Goal: Task Accomplishment & Management: Use online tool/utility

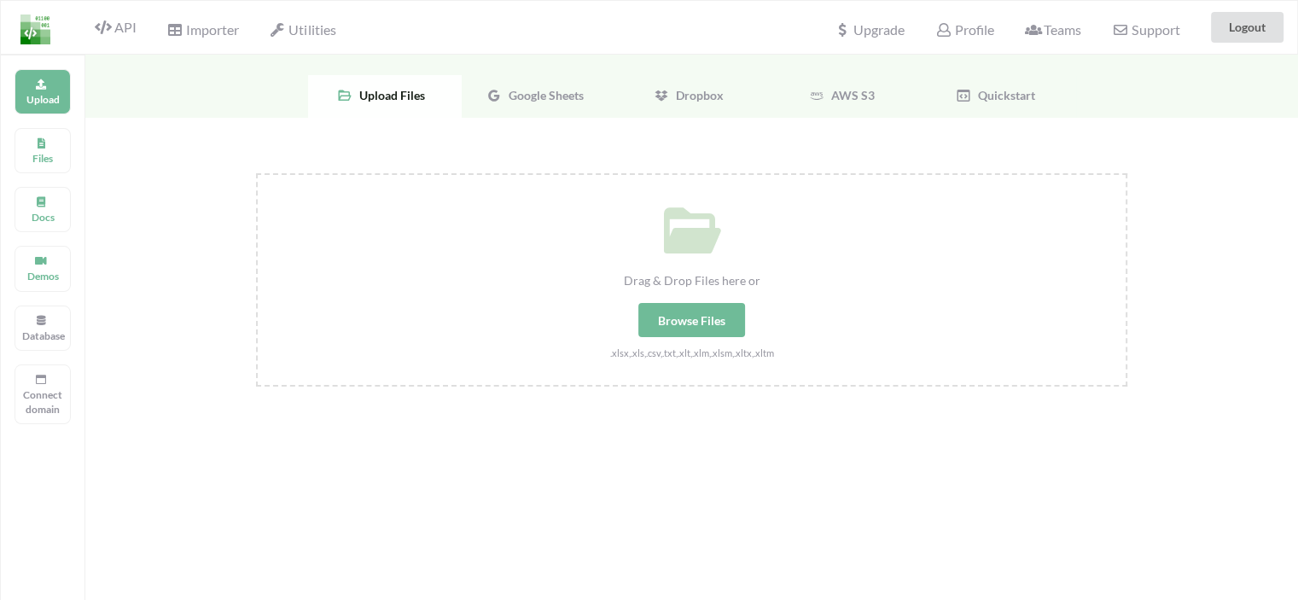
click at [536, 92] on span "Google Sheets" at bounding box center [543, 95] width 82 height 15
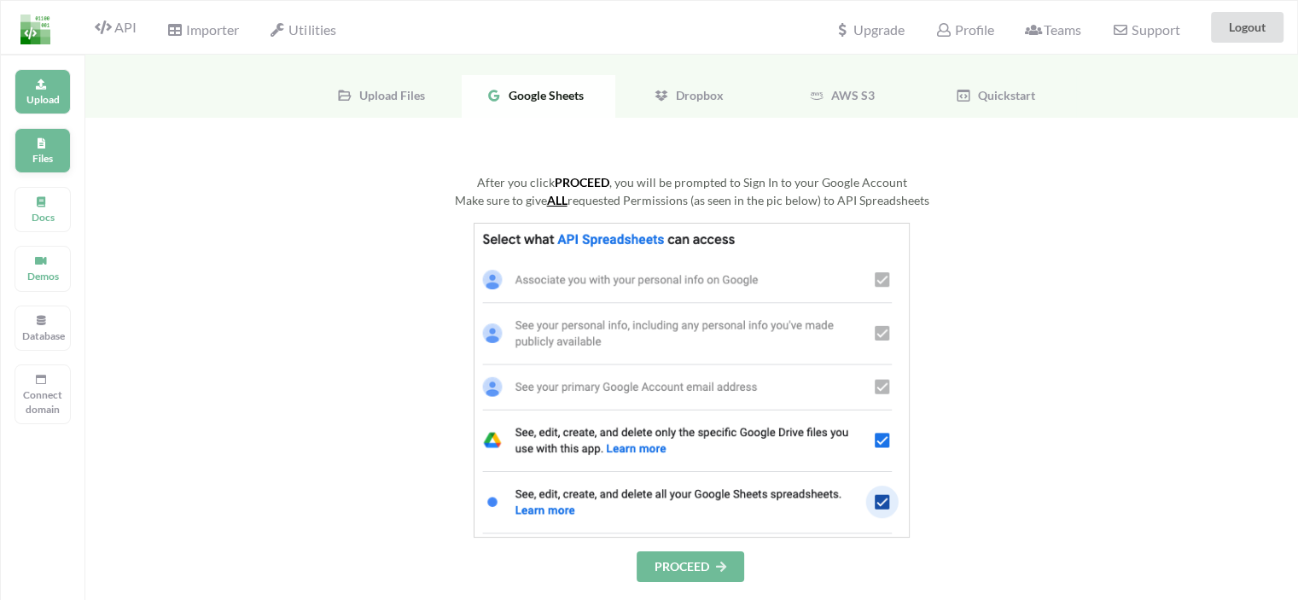
click at [55, 144] on div "Files" at bounding box center [43, 150] width 56 height 45
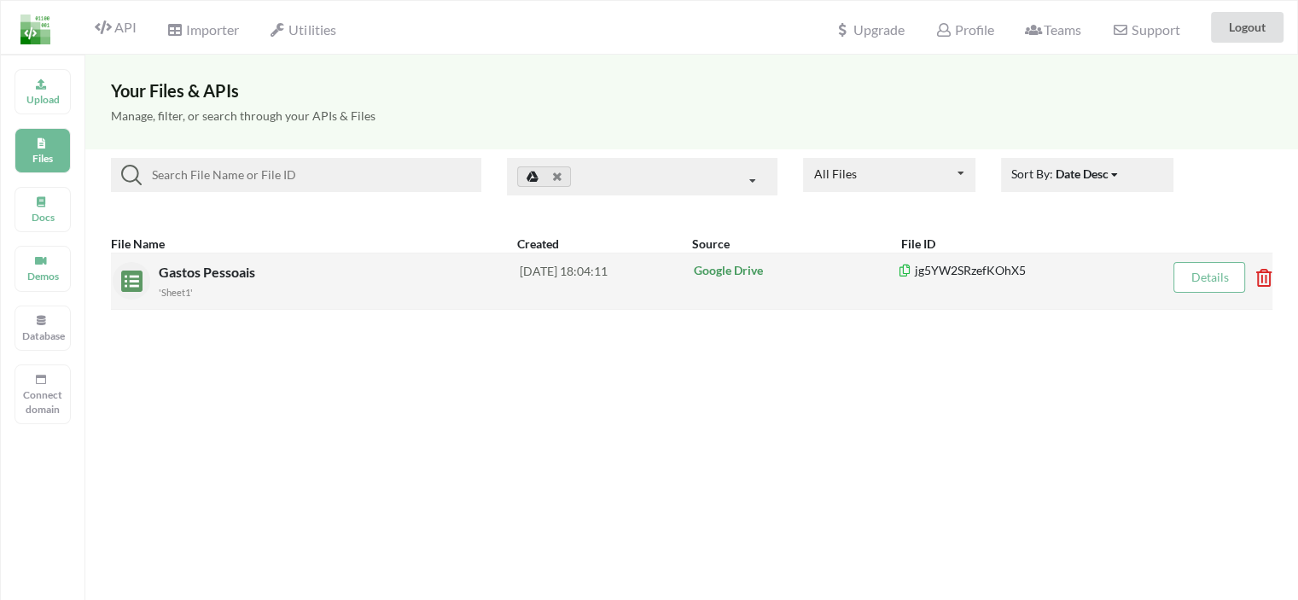
click at [201, 270] on span "Gastos Pessoais" at bounding box center [209, 272] width 100 height 16
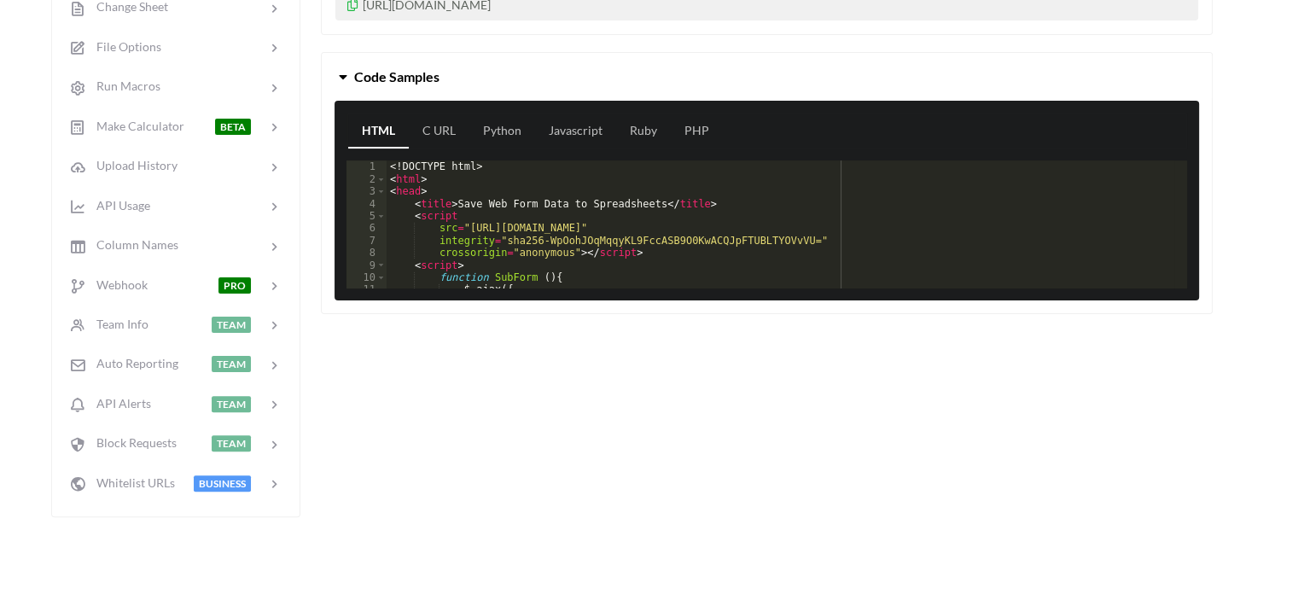
scroll to position [85, 0]
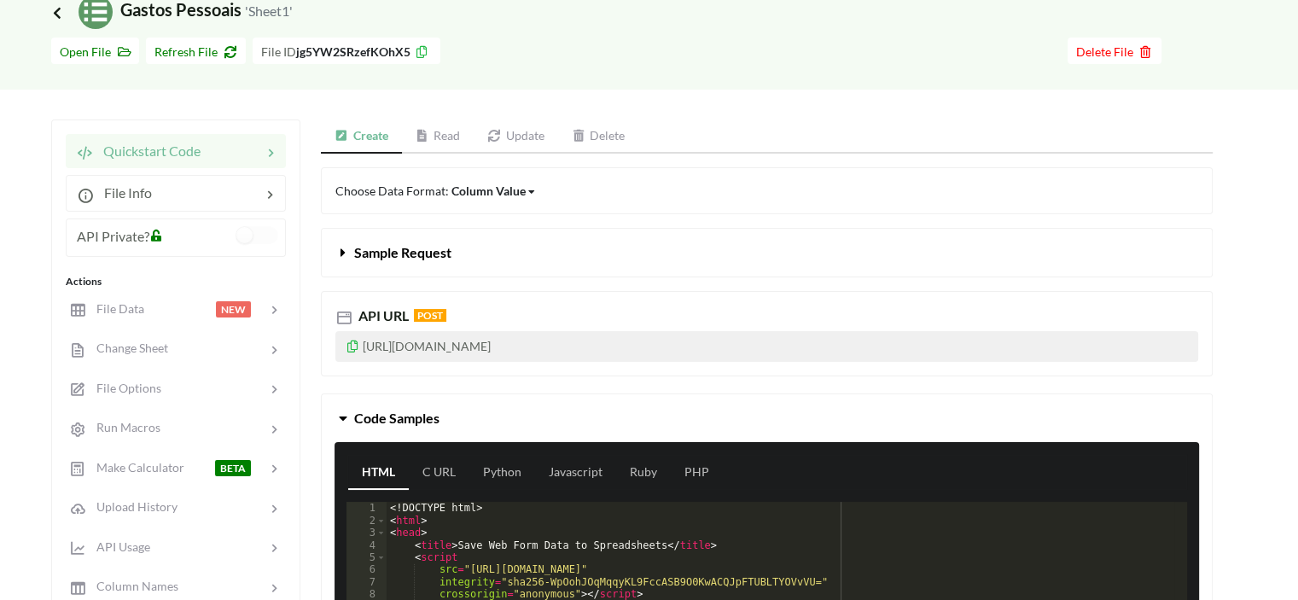
click at [55, 12] on icon at bounding box center [57, 12] width 15 height 14
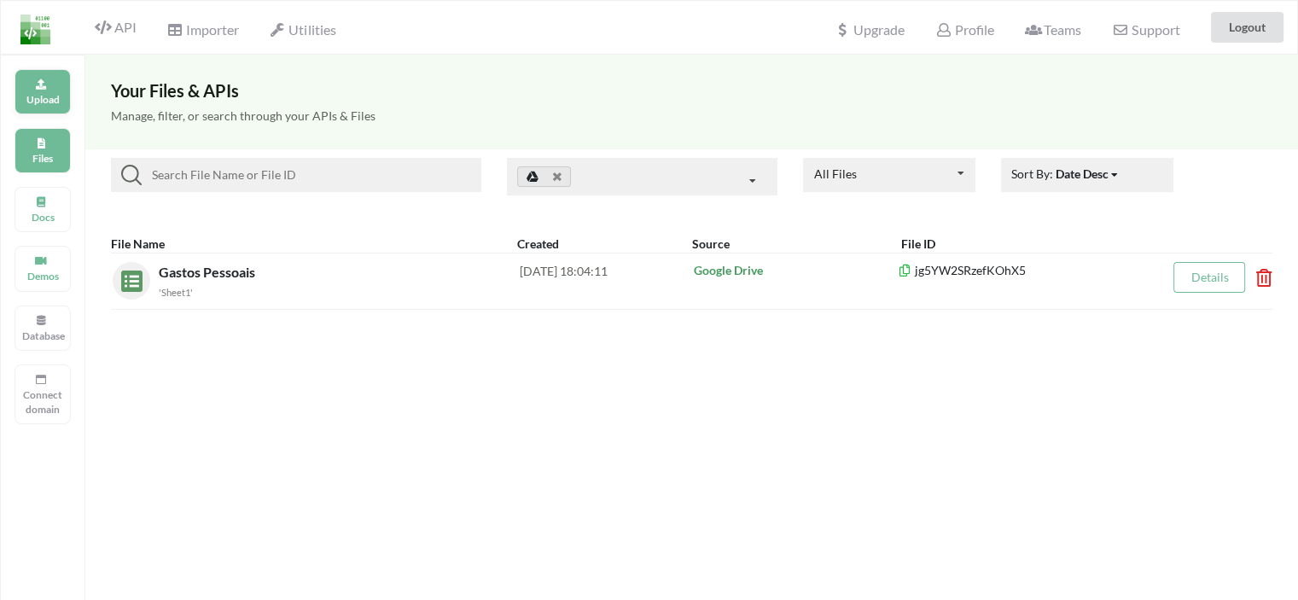
click at [48, 87] on div "Upload" at bounding box center [43, 91] width 56 height 45
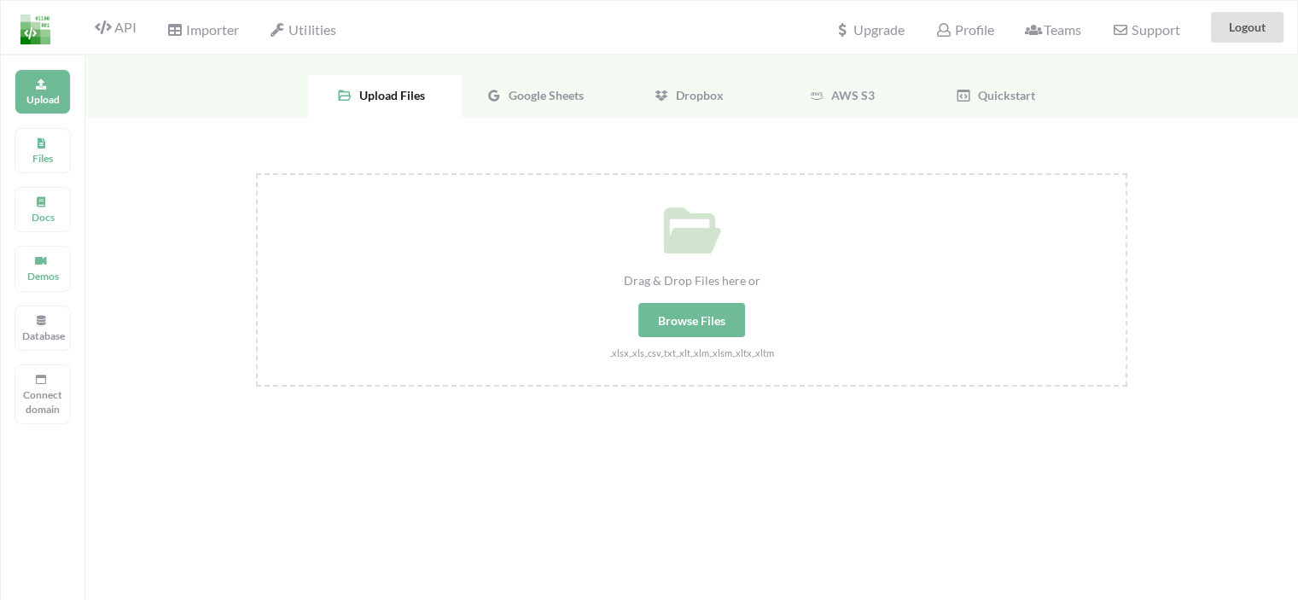
click at [557, 90] on span "Google Sheets" at bounding box center [543, 95] width 82 height 15
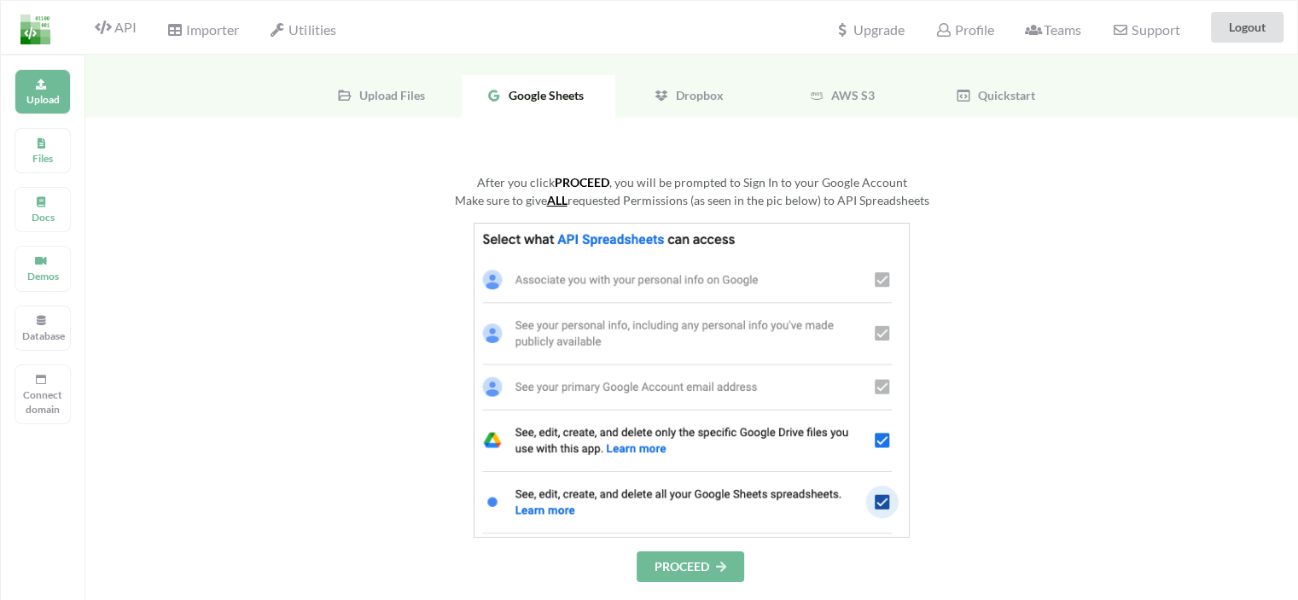
click at [714, 560] on button "PROCEED" at bounding box center [691, 566] width 108 height 31
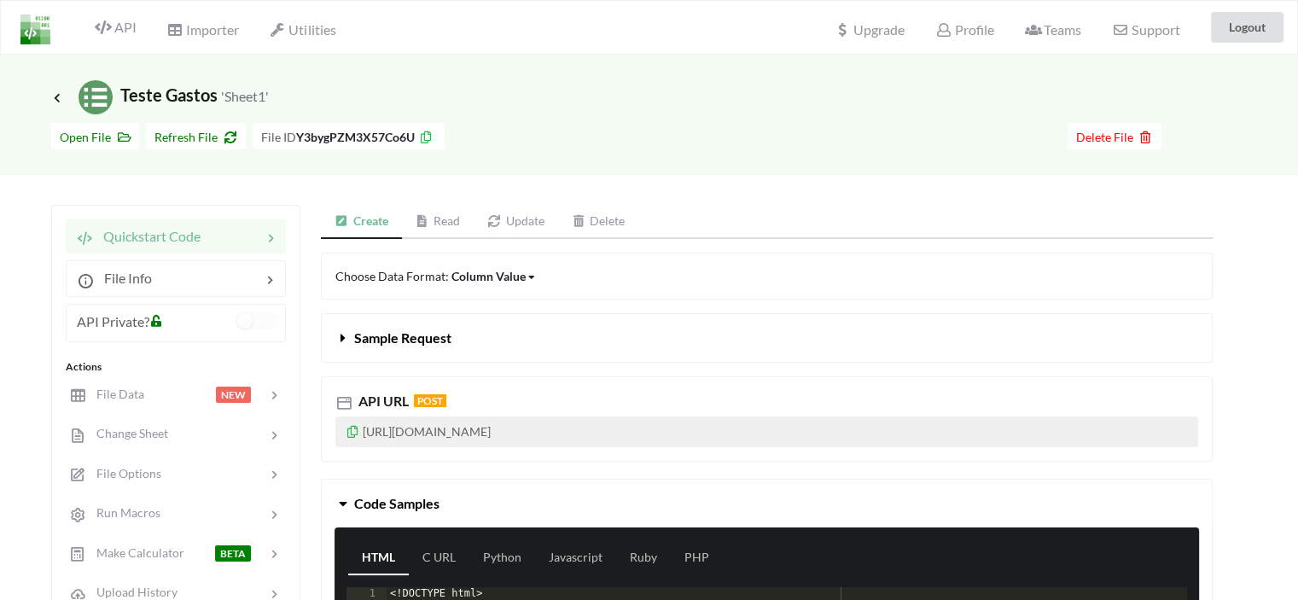
click at [350, 432] on icon at bounding box center [353, 429] width 15 height 12
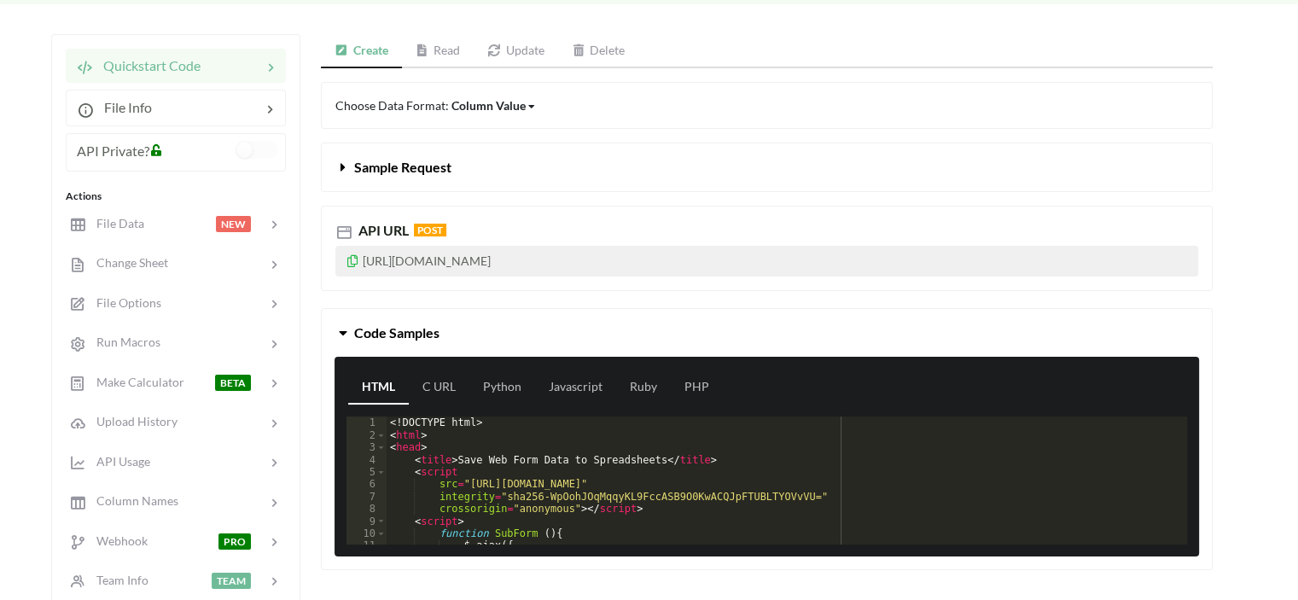
scroll to position [256, 0]
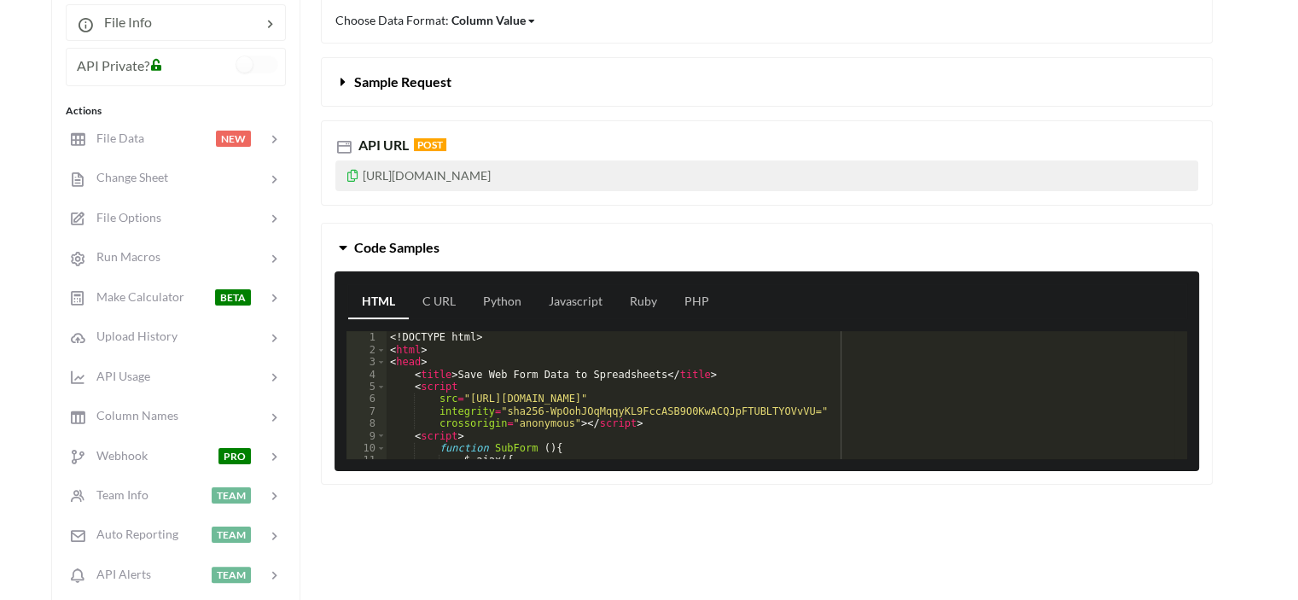
click at [417, 245] on div "Code Samples HTML C URL Python Javascript Ruby PHP 1 2 3 4 5 6 7 8 9 10 11 12 <…" at bounding box center [767, 354] width 892 height 262
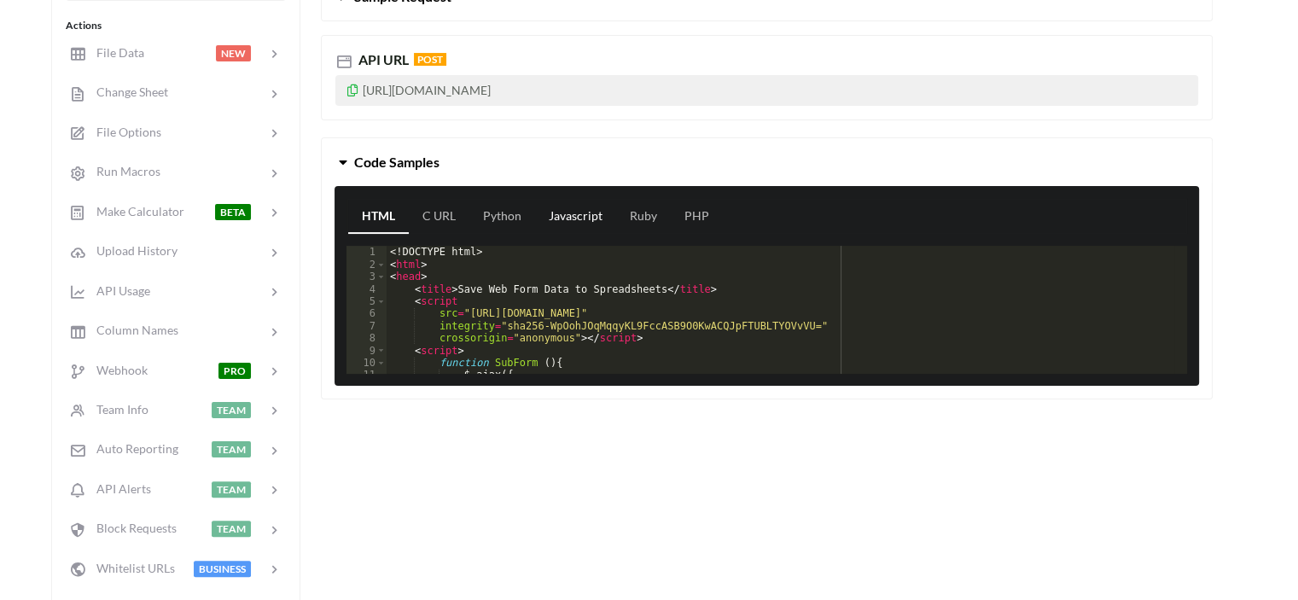
click at [571, 207] on link "Javascript" at bounding box center [575, 217] width 81 height 34
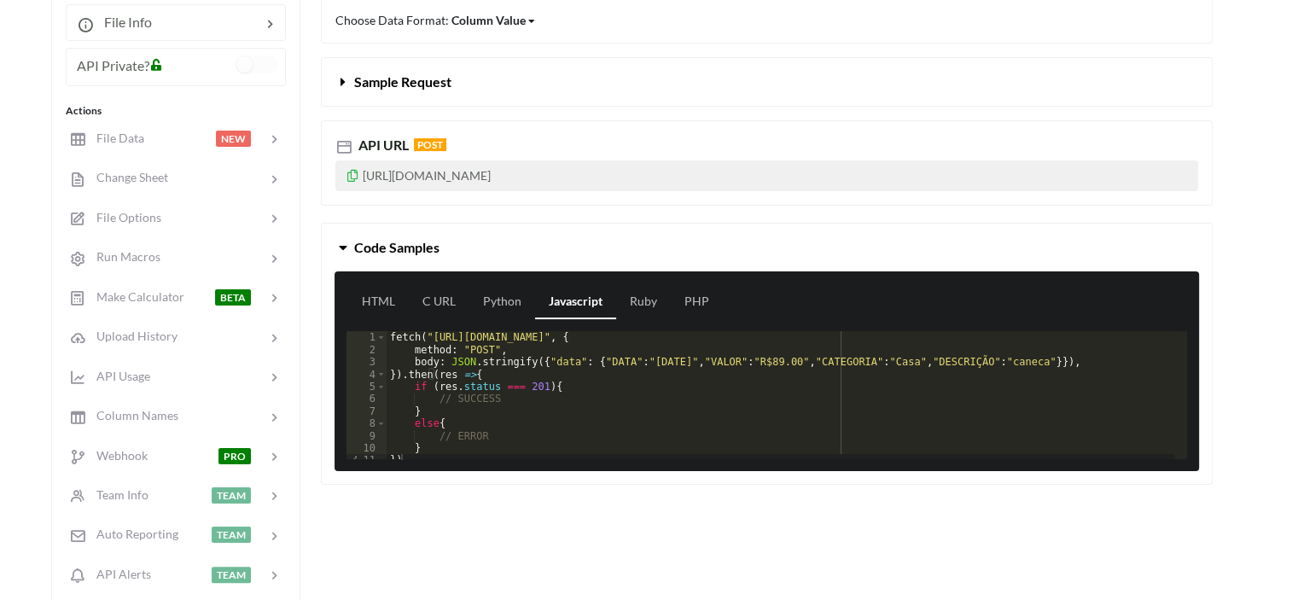
scroll to position [85, 0]
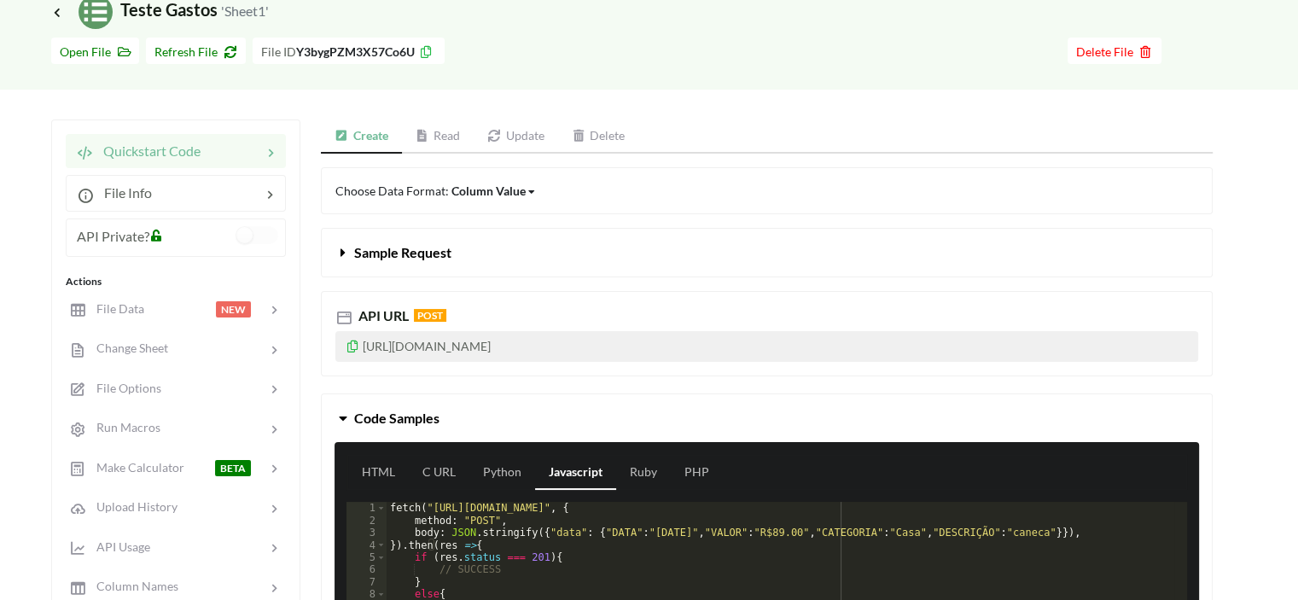
click at [526, 139] on link "Update" at bounding box center [516, 137] width 85 height 34
click at [553, 184] on span "Read how" at bounding box center [557, 191] width 52 height 15
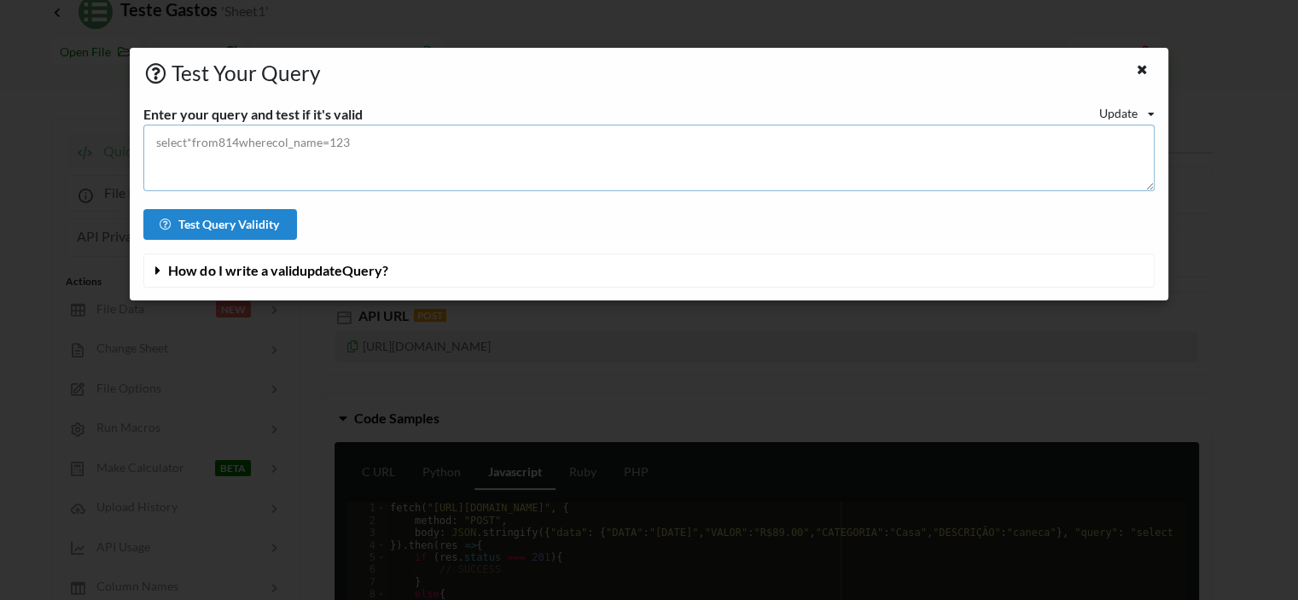
click at [308, 139] on textarea at bounding box center [648, 158] width 1011 height 67
click at [269, 222] on button "Test Query Validity" at bounding box center [220, 224] width 154 height 31
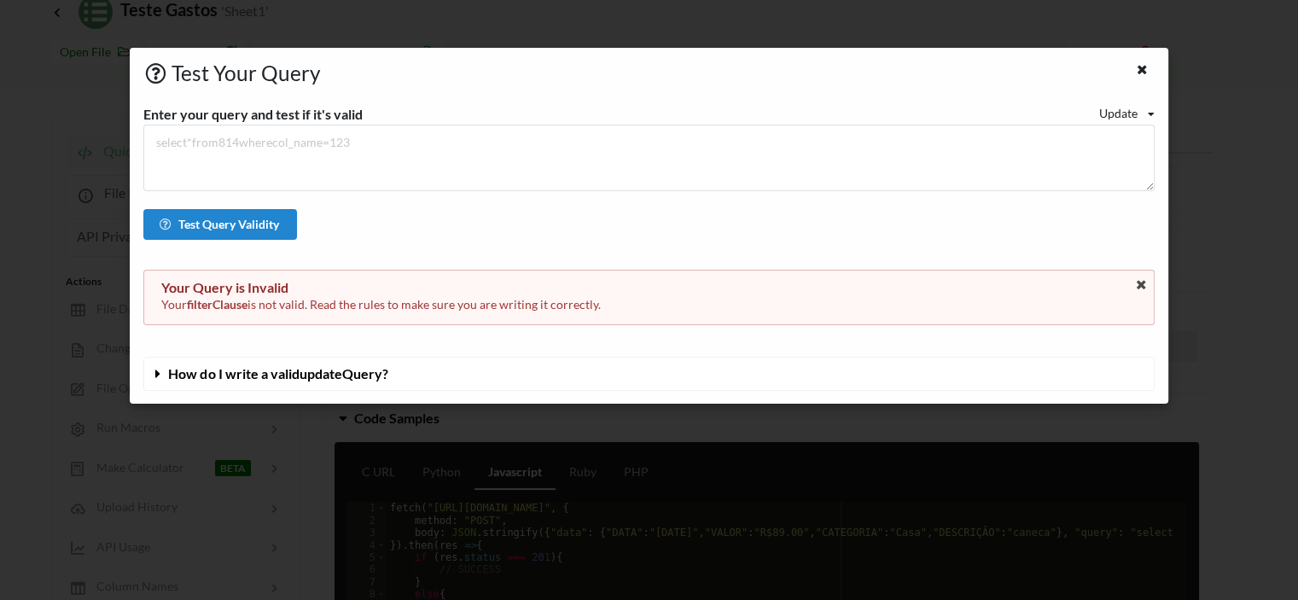
click at [438, 364] on button "How do I write a valid update Query?" at bounding box center [649, 374] width 1010 height 32
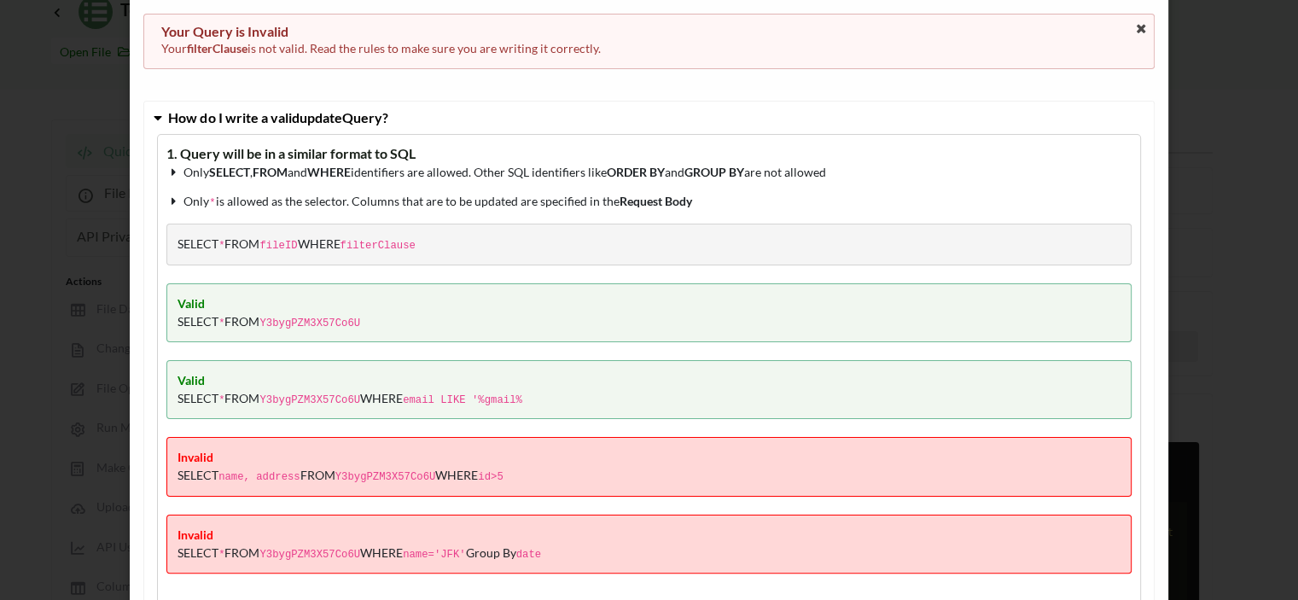
scroll to position [0, 0]
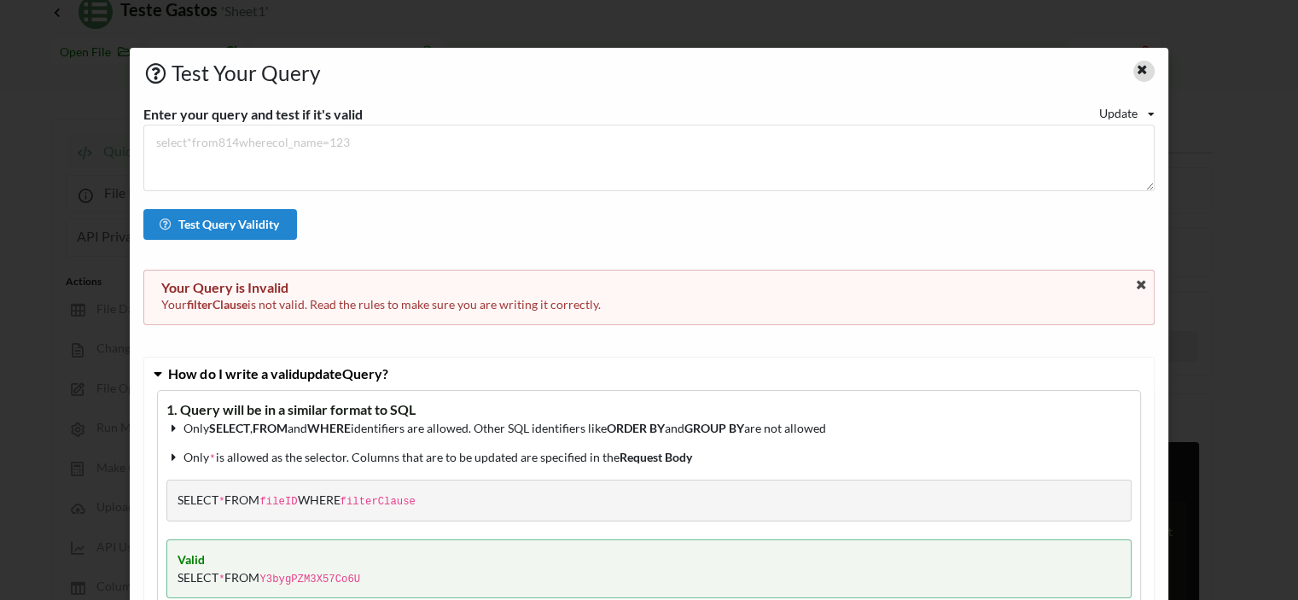
click at [1135, 68] on icon at bounding box center [1142, 67] width 15 height 12
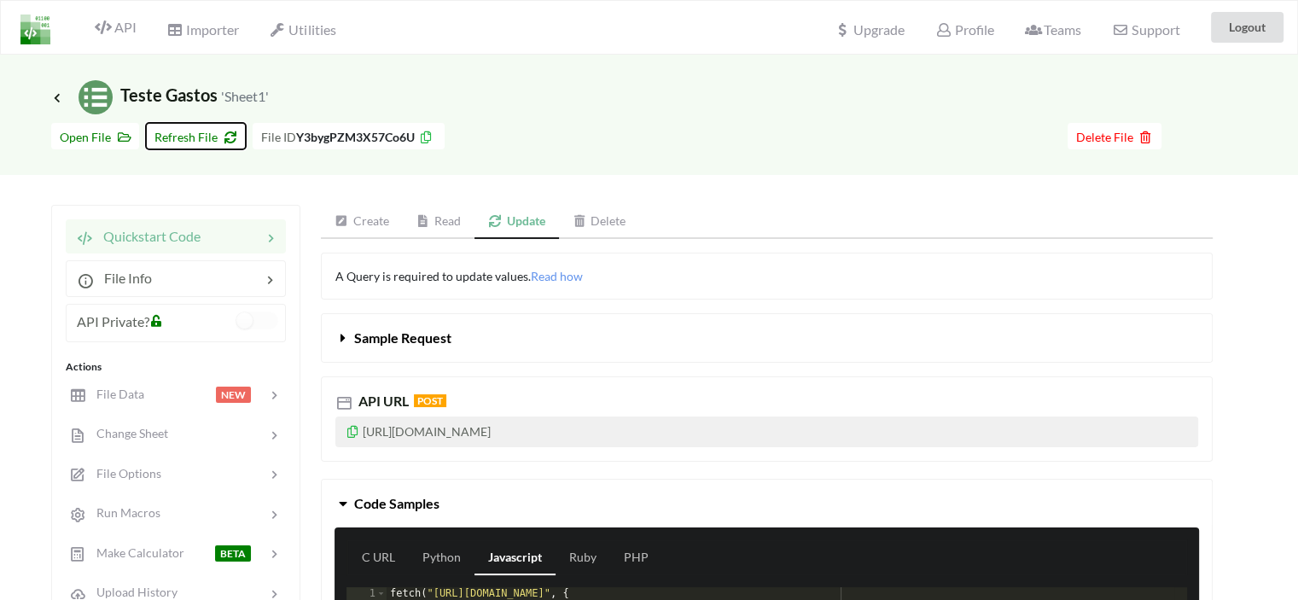
click at [200, 135] on span "Refresh File" at bounding box center [195, 137] width 83 height 15
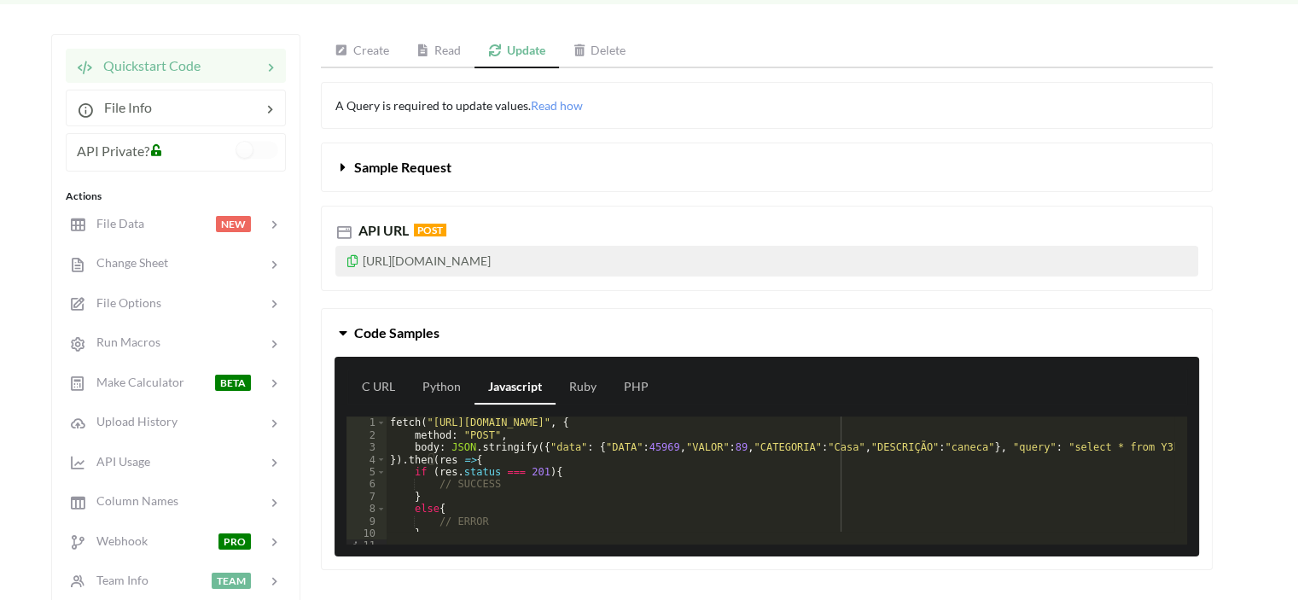
scroll to position [256, 0]
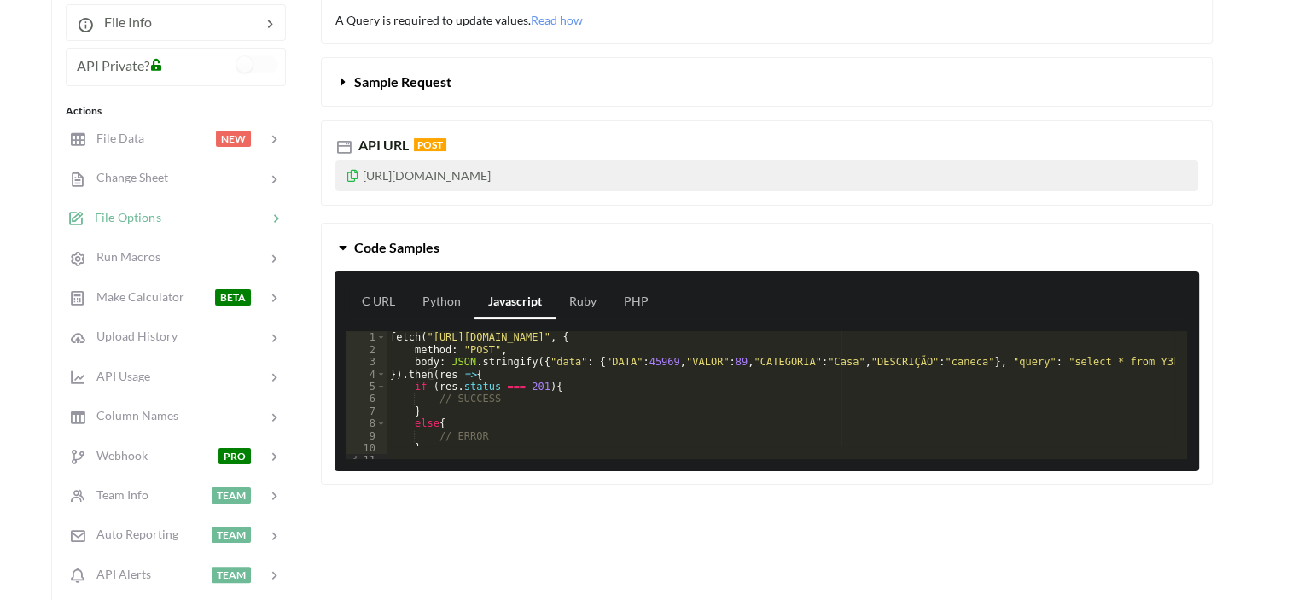
click at [143, 213] on span "File Options" at bounding box center [123, 217] width 77 height 15
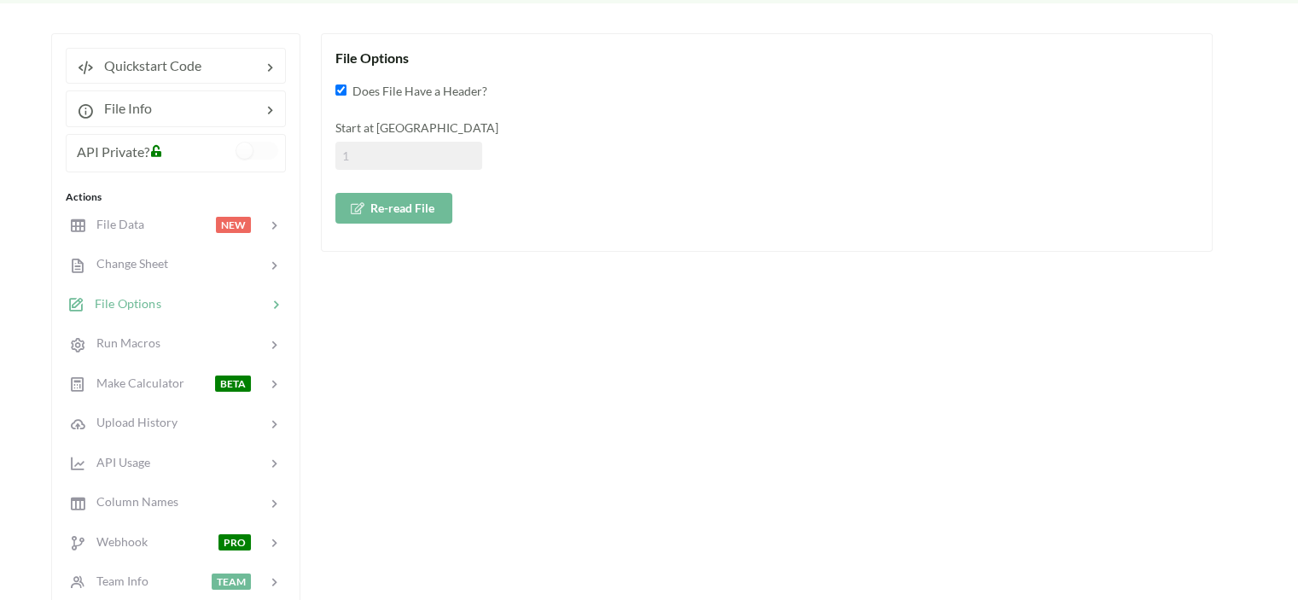
scroll to position [257, 0]
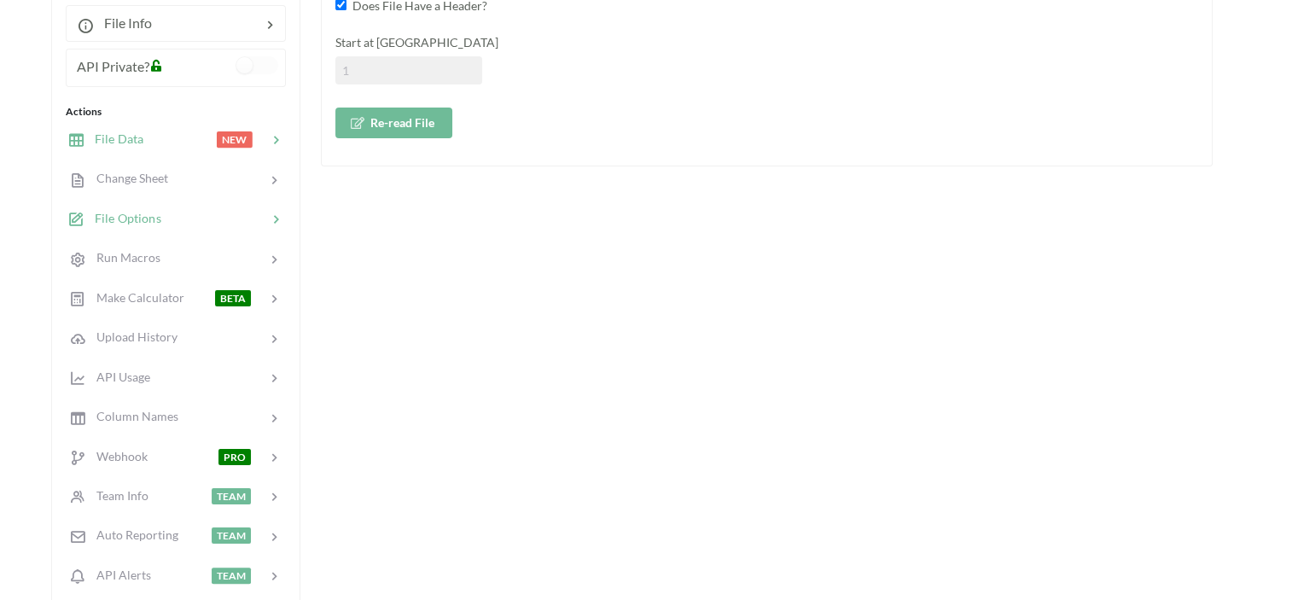
click at [168, 142] on div at bounding box center [179, 140] width 73 height 20
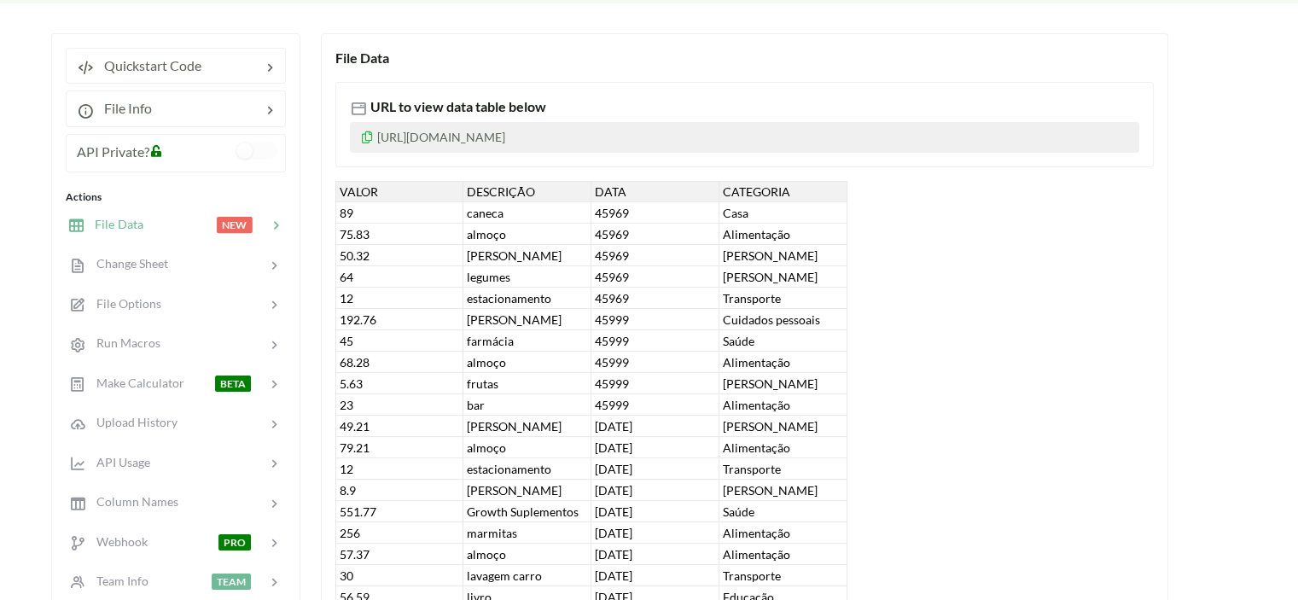
scroll to position [86, 0]
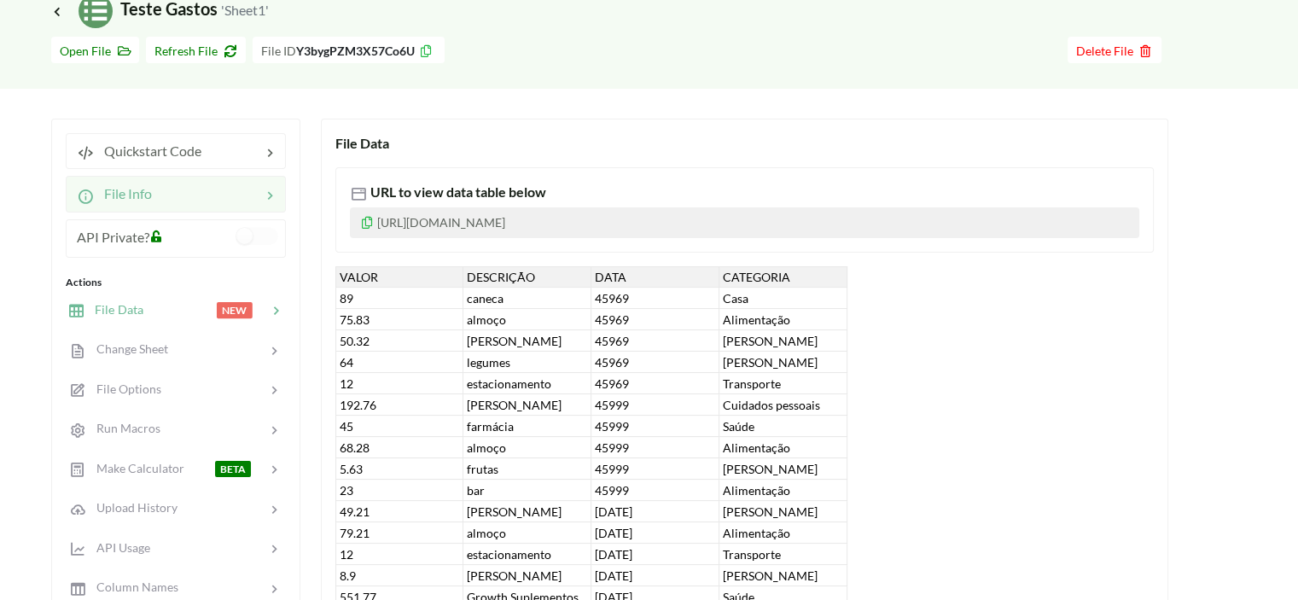
click at [234, 185] on div at bounding box center [206, 194] width 109 height 20
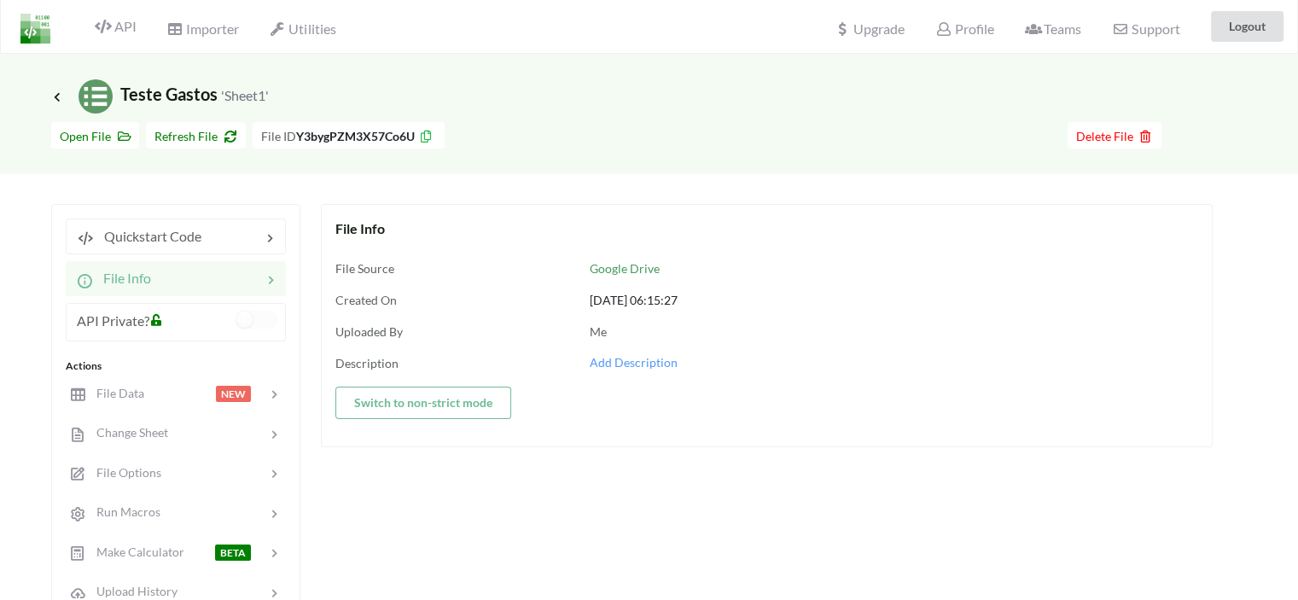
scroll to position [0, 0]
click at [251, 321] on label at bounding box center [257, 321] width 42 height 18
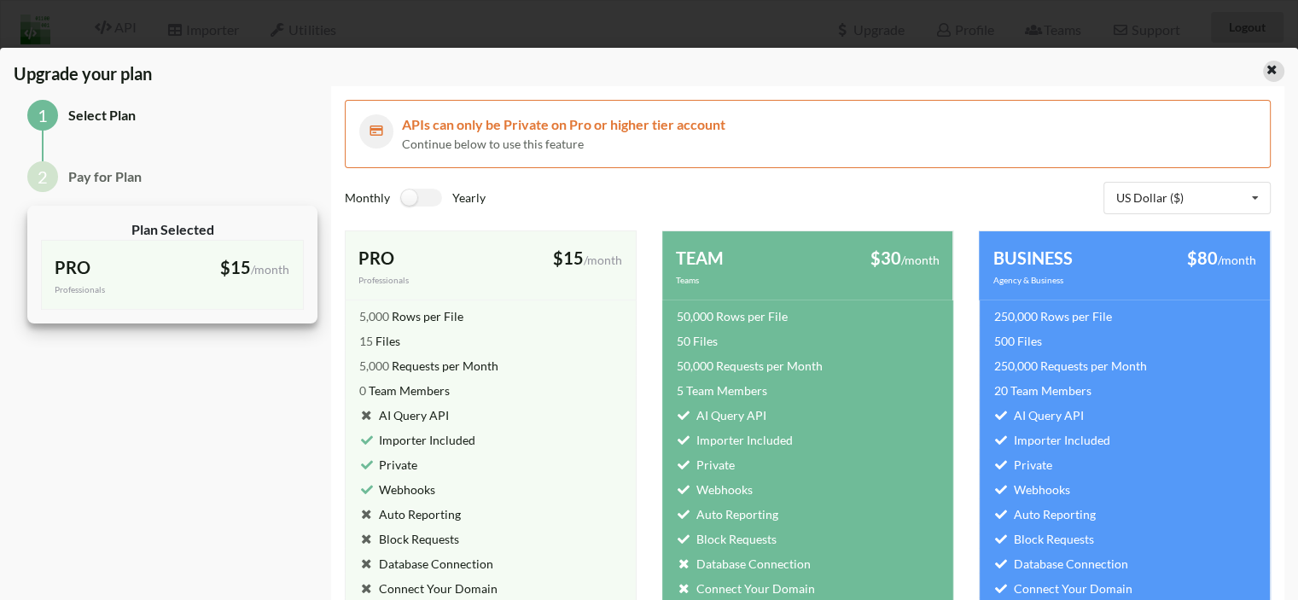
click at [1265, 70] on icon at bounding box center [1272, 67] width 15 height 12
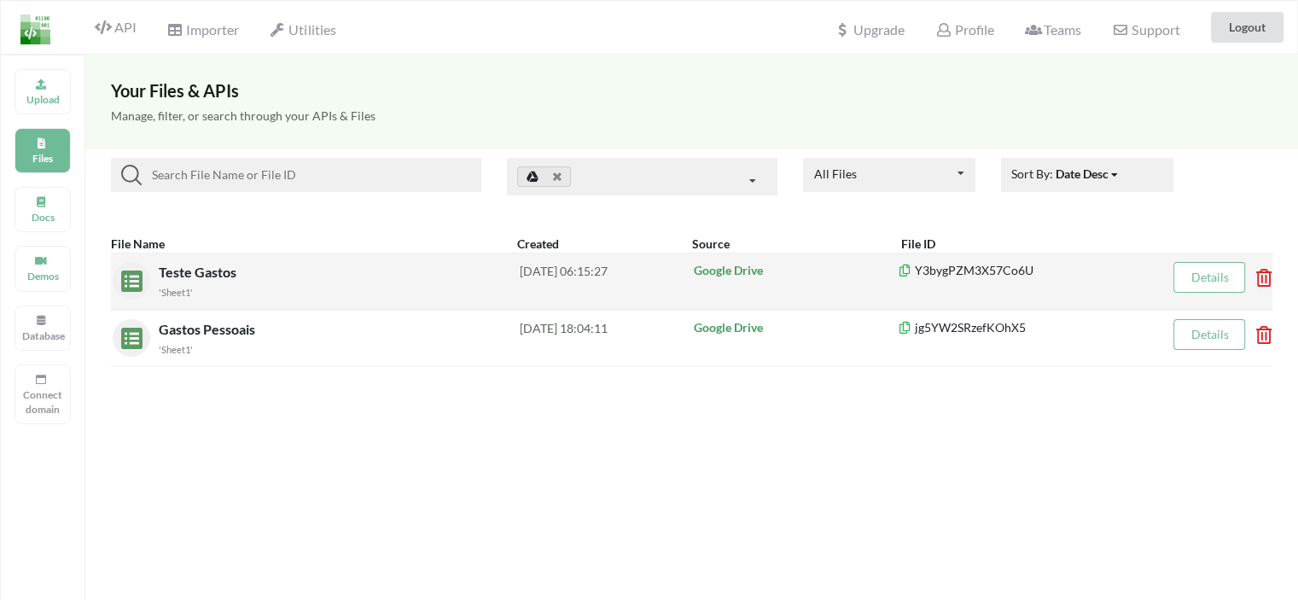
click at [213, 272] on span "Teste Gastos" at bounding box center [199, 272] width 81 height 16
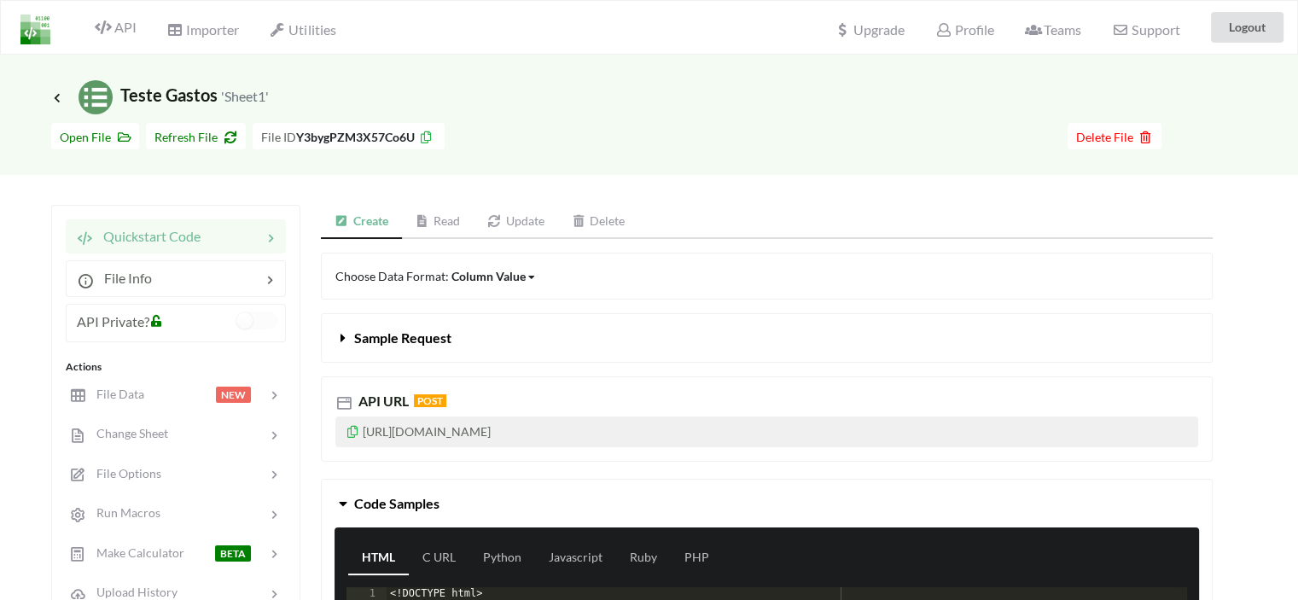
scroll to position [85, 0]
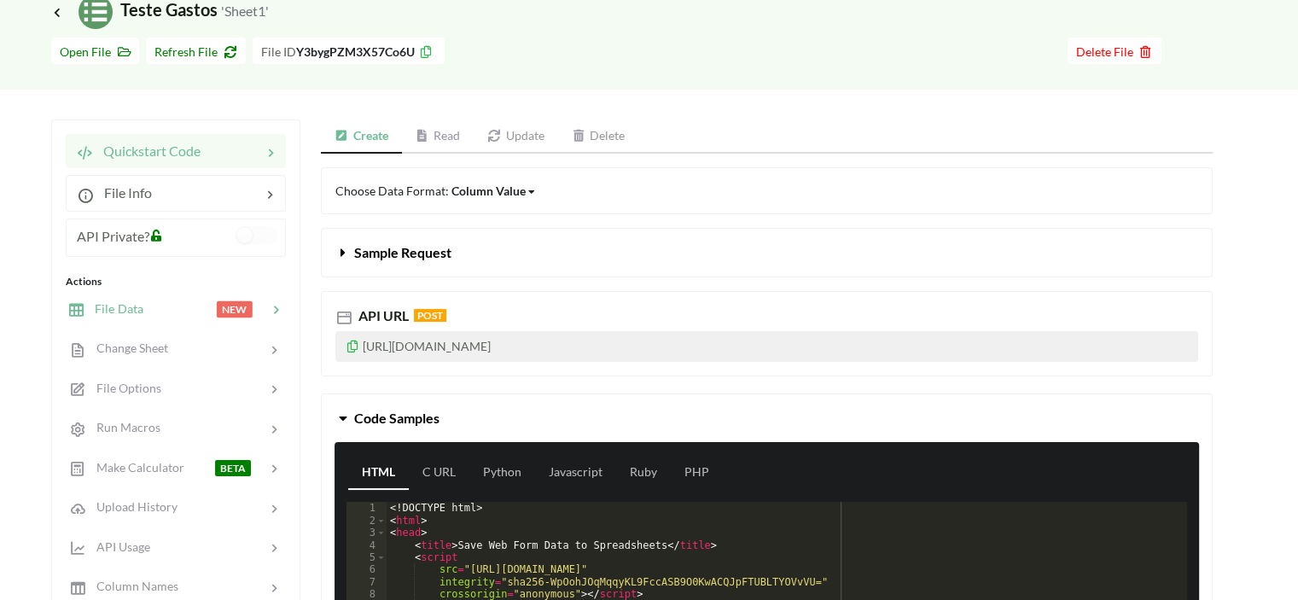
click at [143, 309] on div at bounding box center [179, 310] width 73 height 20
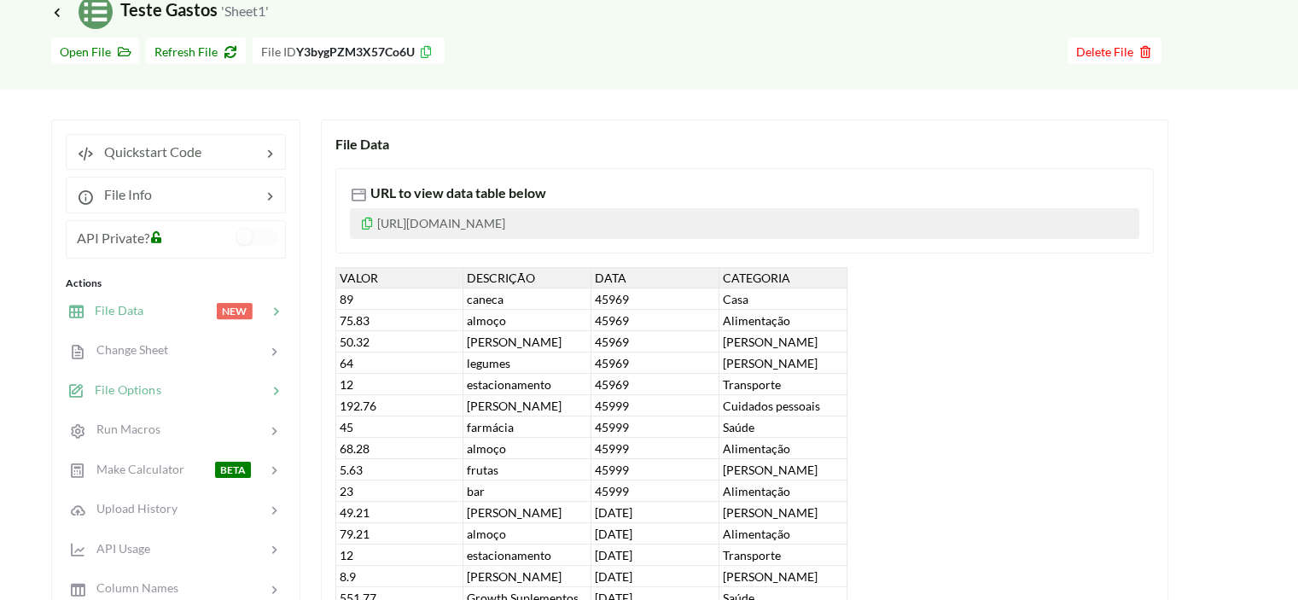
click at [150, 381] on div "File Options" at bounding box center [114, 391] width 94 height 20
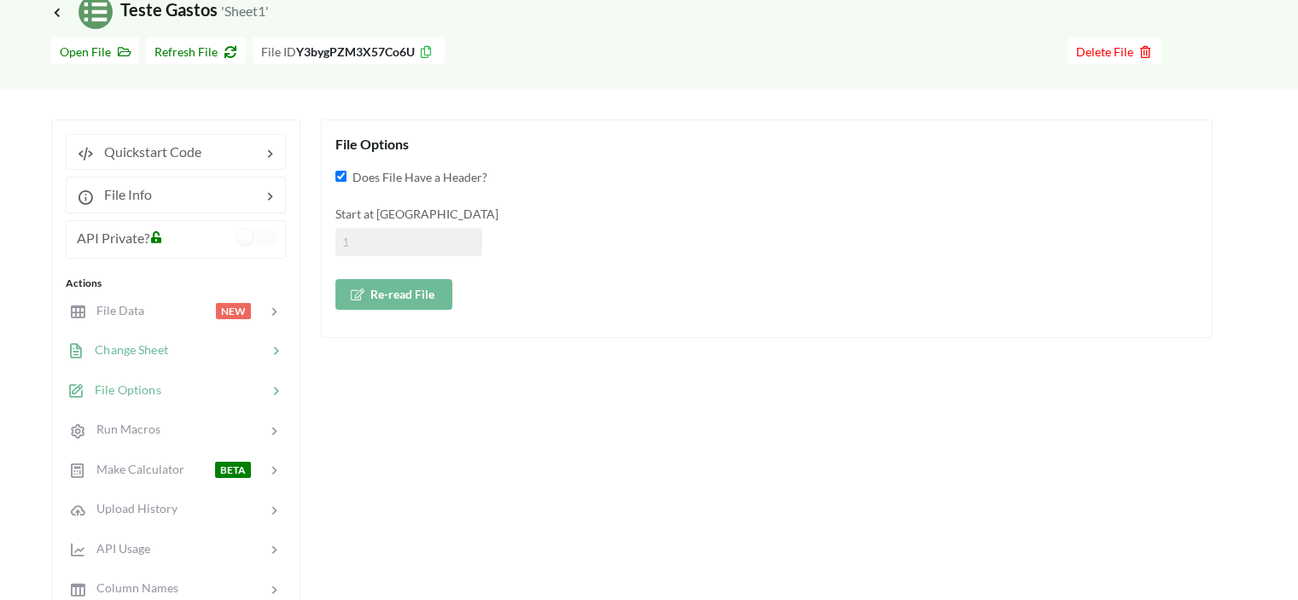
click at [139, 352] on span "Change Sheet" at bounding box center [127, 349] width 84 height 15
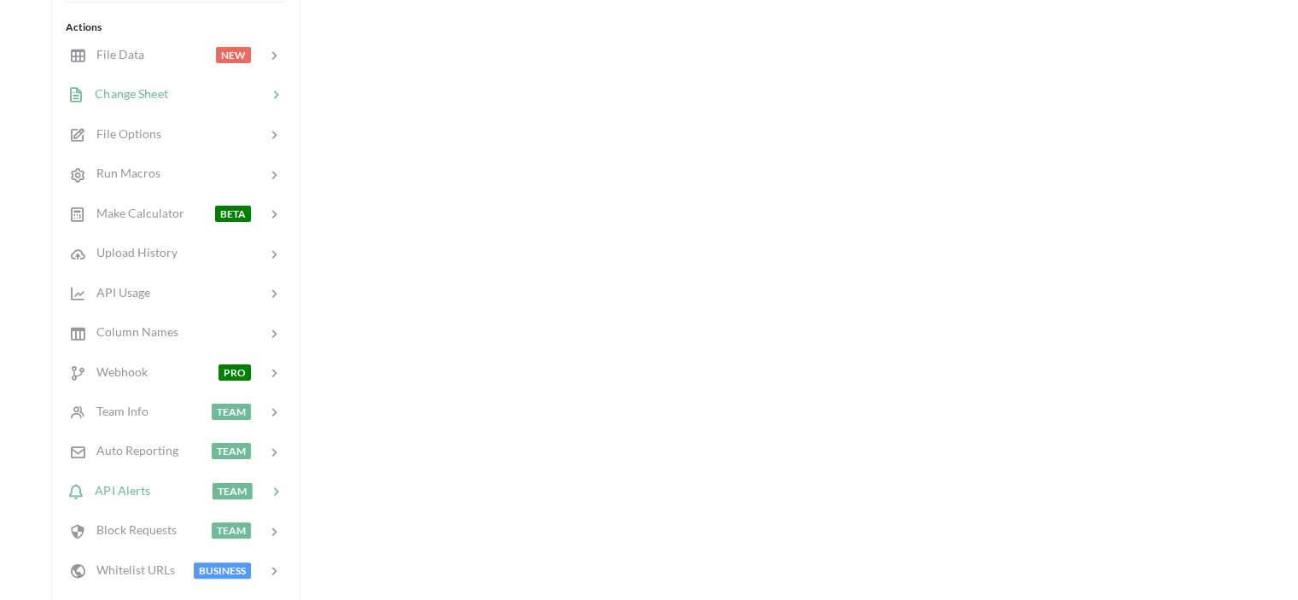
scroll to position [256, 0]
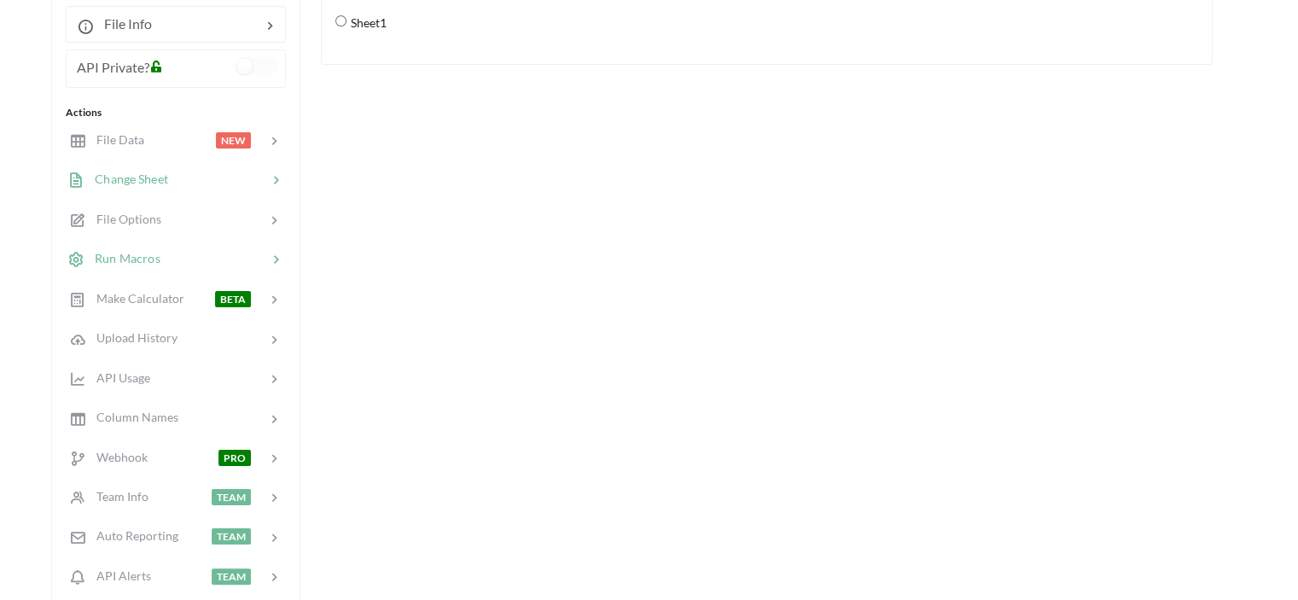
click at [178, 252] on div at bounding box center [213, 259] width 107 height 20
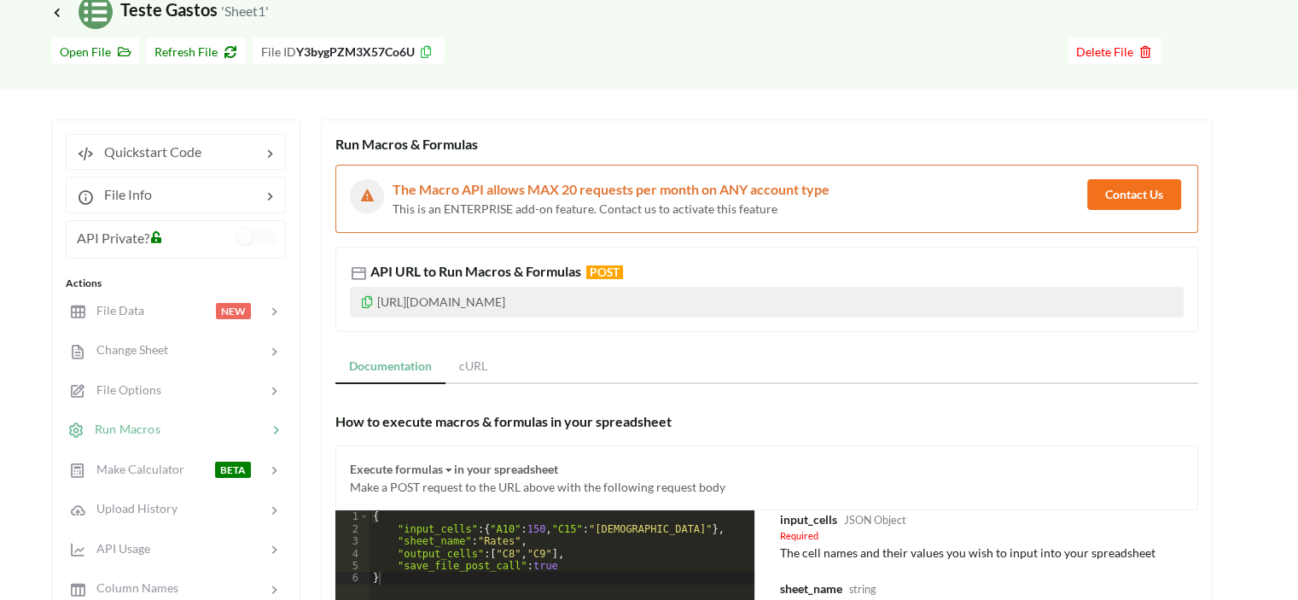
scroll to position [0, 0]
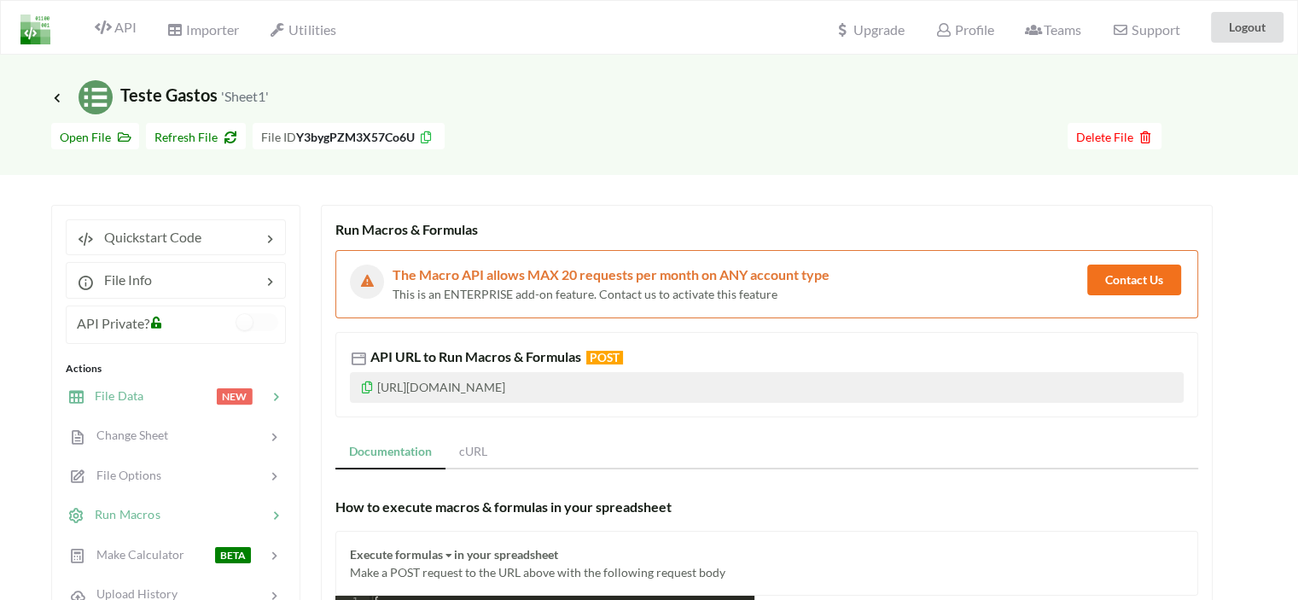
click at [147, 388] on div at bounding box center [179, 397] width 73 height 20
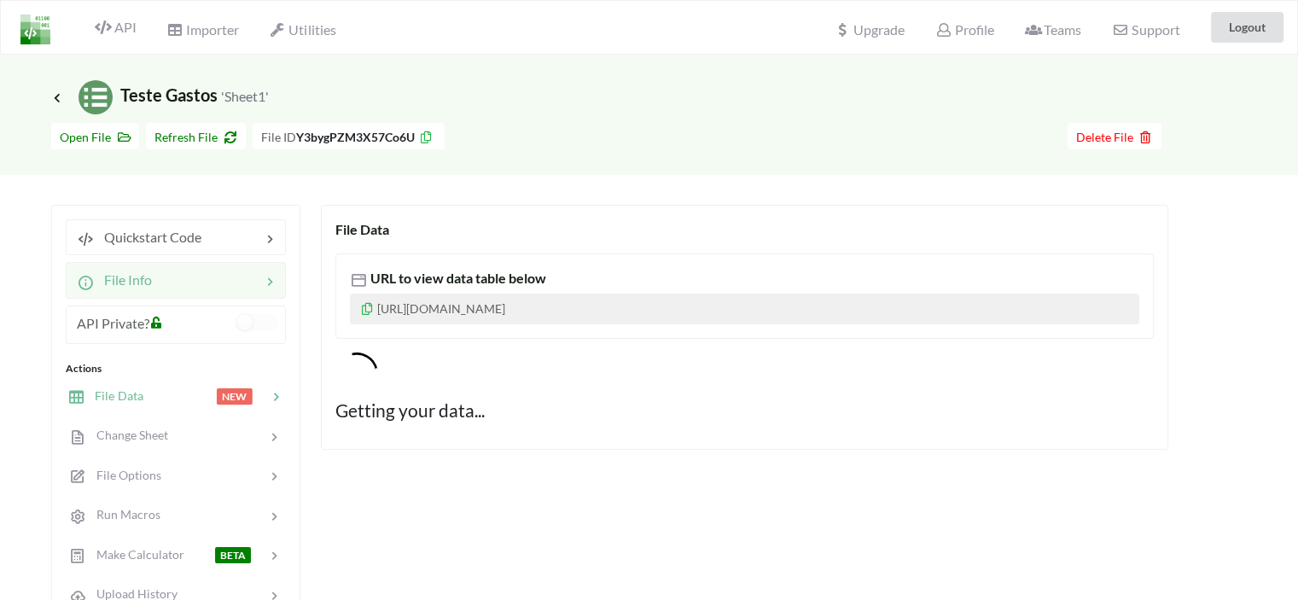
click at [175, 276] on div at bounding box center [206, 280] width 109 height 20
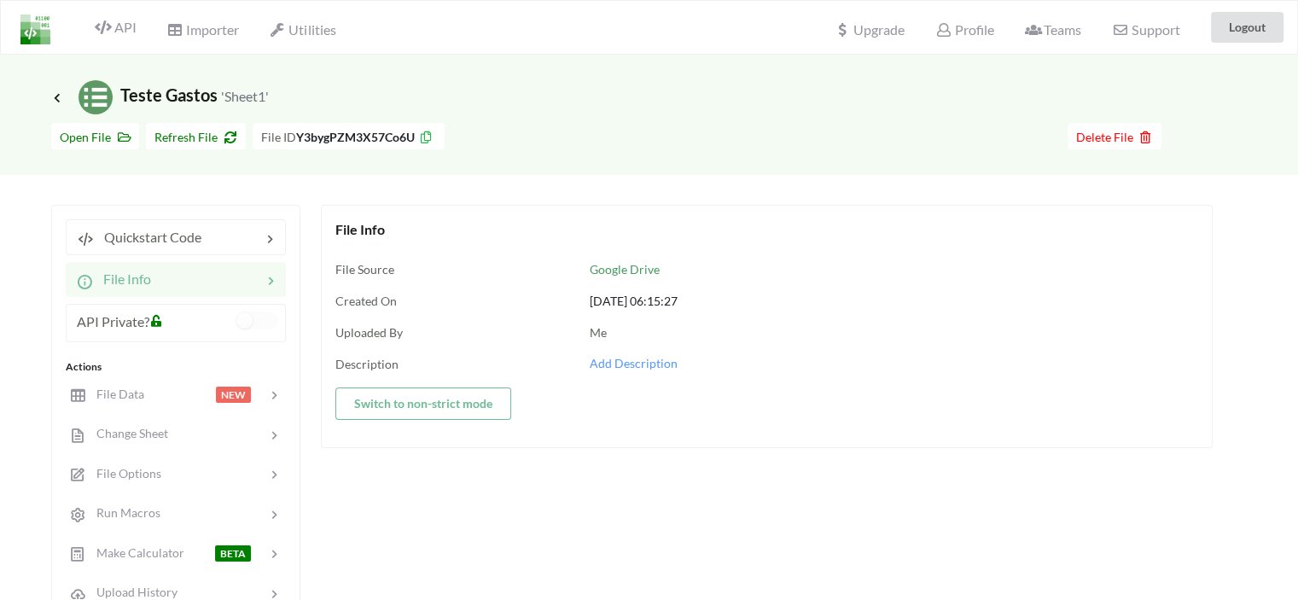
click at [443, 408] on button "Switch to non-strict mode" at bounding box center [423, 404] width 176 height 32
click at [430, 137] on icon at bounding box center [426, 135] width 15 height 12
click at [154, 274] on div at bounding box center [206, 279] width 111 height 20
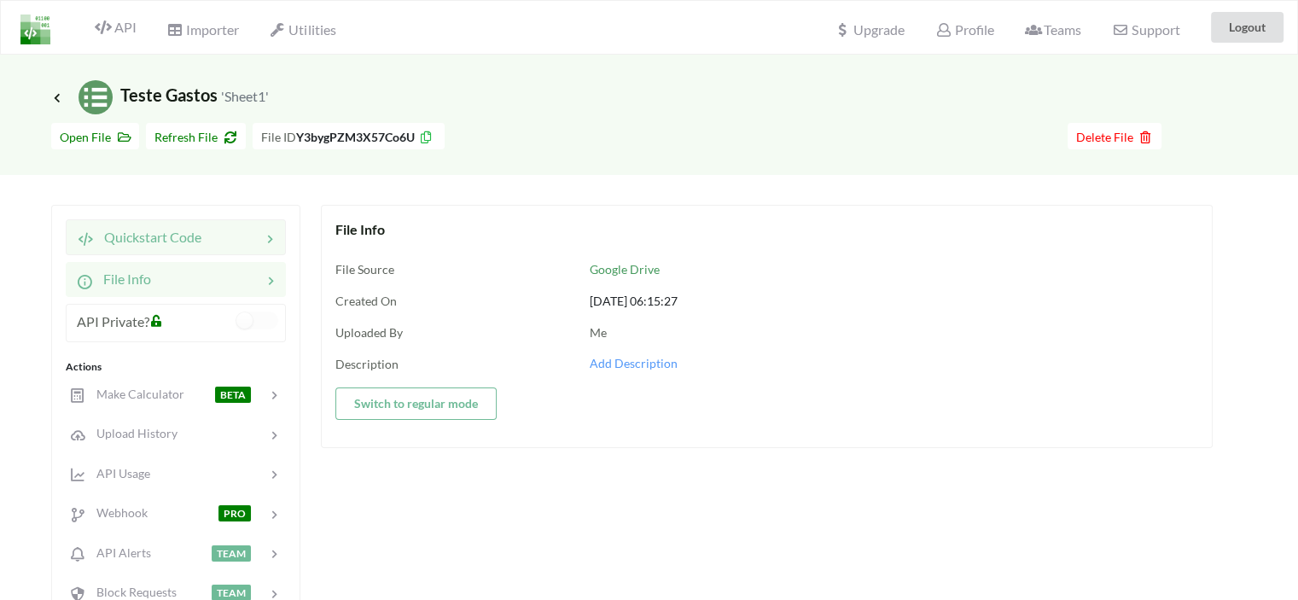
click at [170, 241] on span "Quickstart Code" at bounding box center [148, 237] width 108 height 16
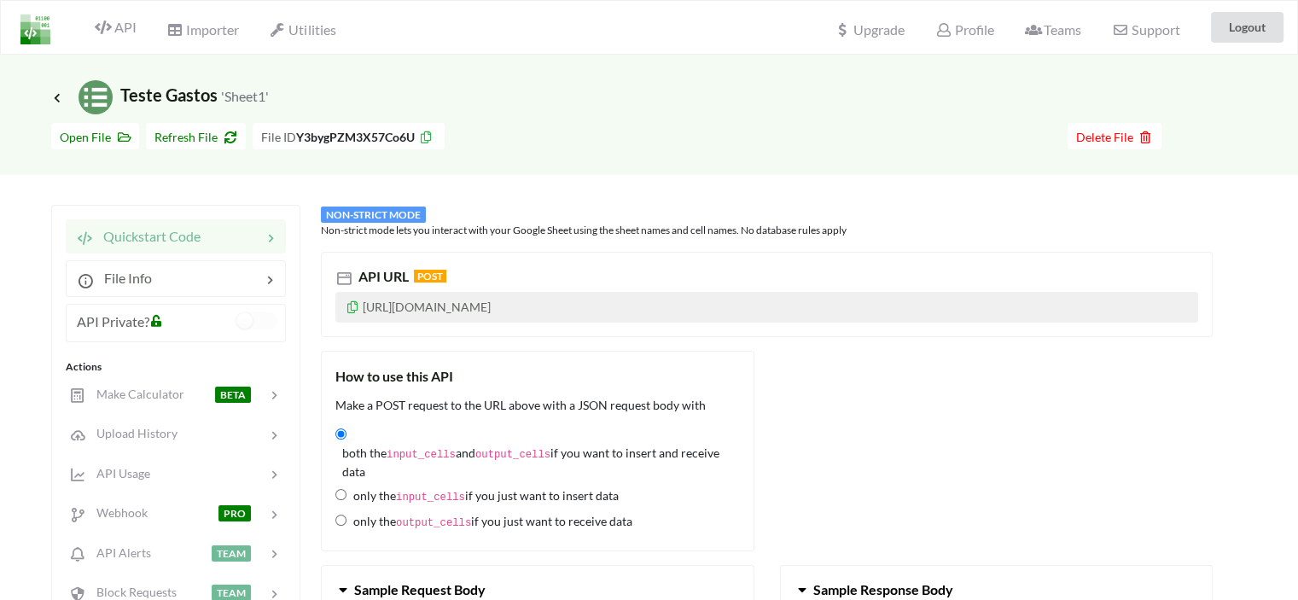
click at [349, 301] on icon at bounding box center [353, 305] width 15 height 12
click at [355, 307] on icon at bounding box center [353, 305] width 15 height 12
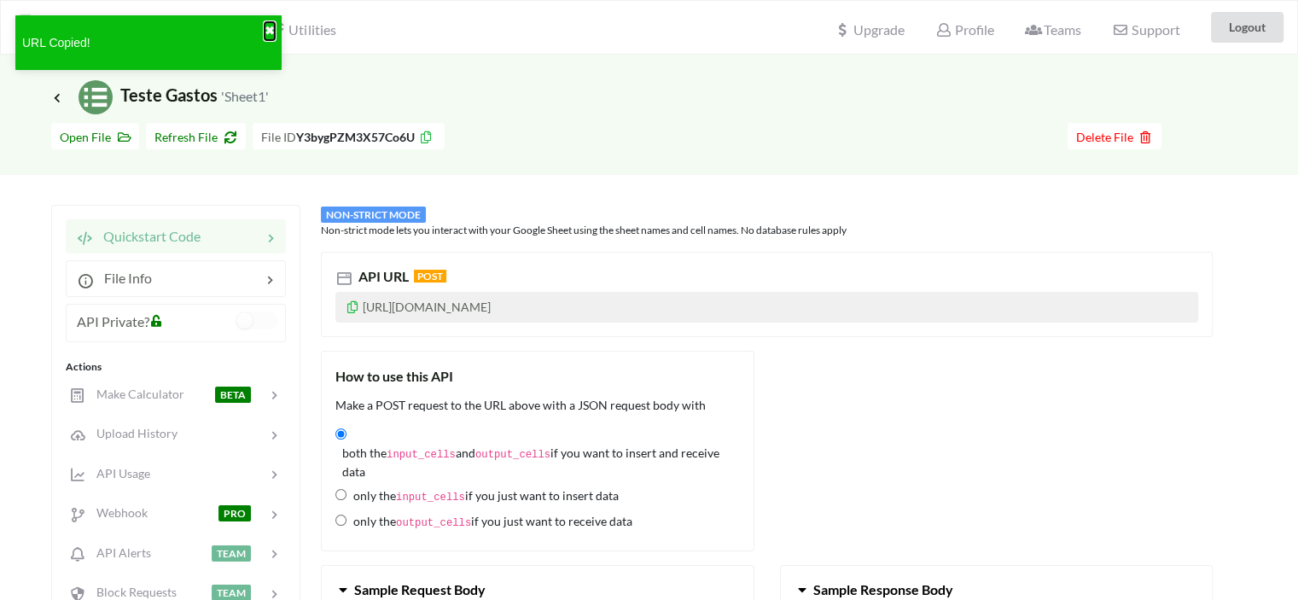
click at [271, 28] on button "✖" at bounding box center [270, 31] width 10 height 18
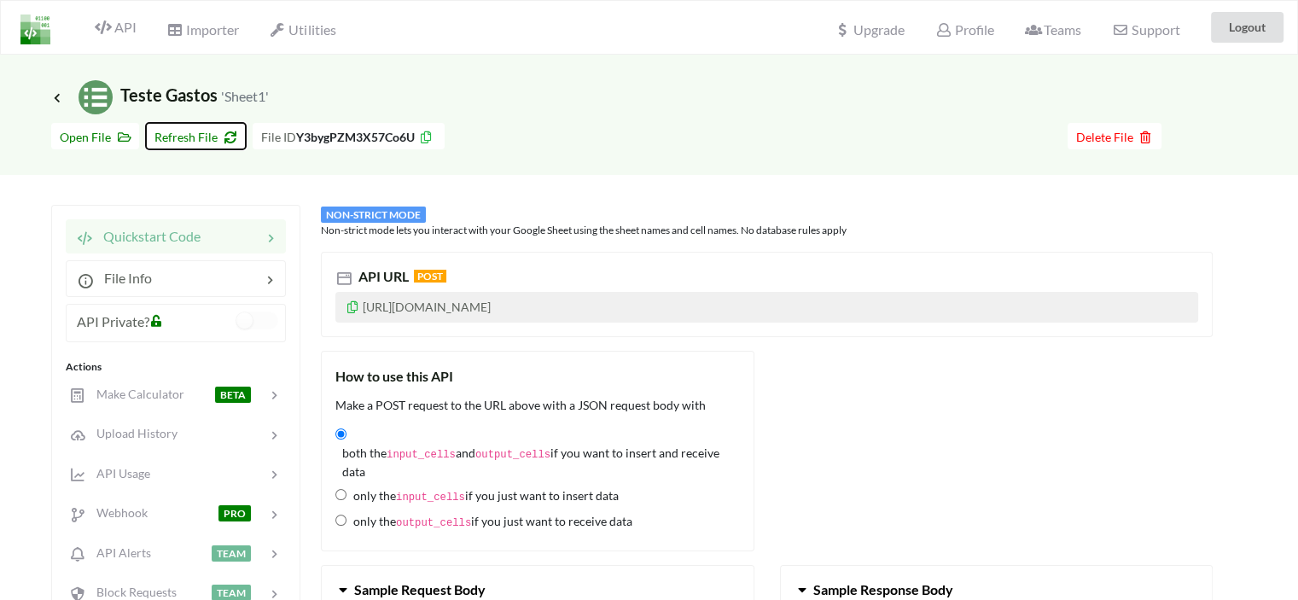
click at [194, 143] on span "Refresh File" at bounding box center [195, 137] width 83 height 15
click at [385, 218] on span "NON-STRICT MODE" at bounding box center [373, 215] width 105 height 16
click at [382, 223] on div "Non-strict mode lets you interact with your Google Sheet using the sheet names …" at bounding box center [767, 230] width 892 height 15
click at [170, 282] on div at bounding box center [206, 278] width 109 height 20
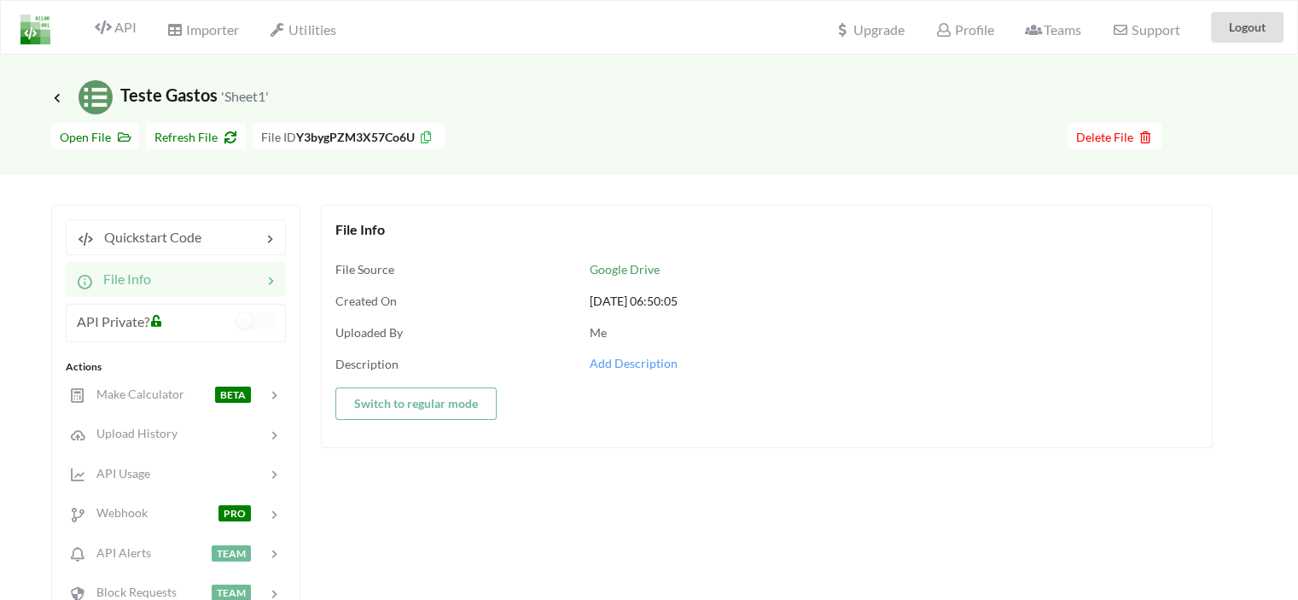
click at [424, 397] on button "Switch to regular mode" at bounding box center [415, 404] width 161 height 32
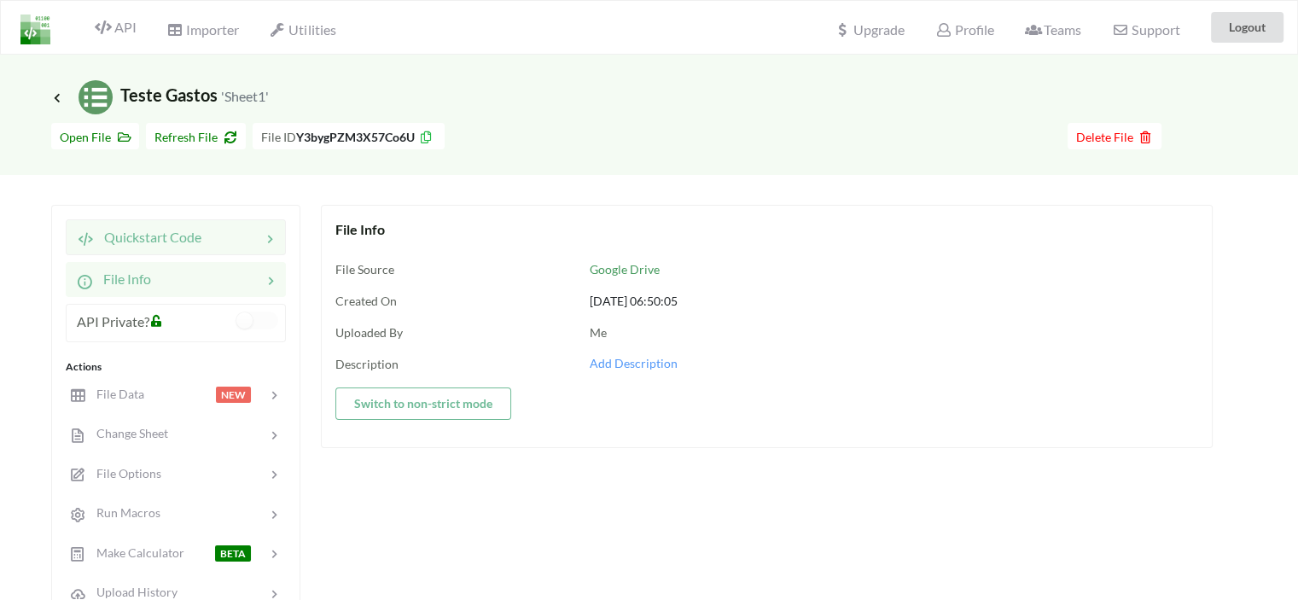
click at [167, 240] on span "Quickstart Code" at bounding box center [148, 237] width 108 height 16
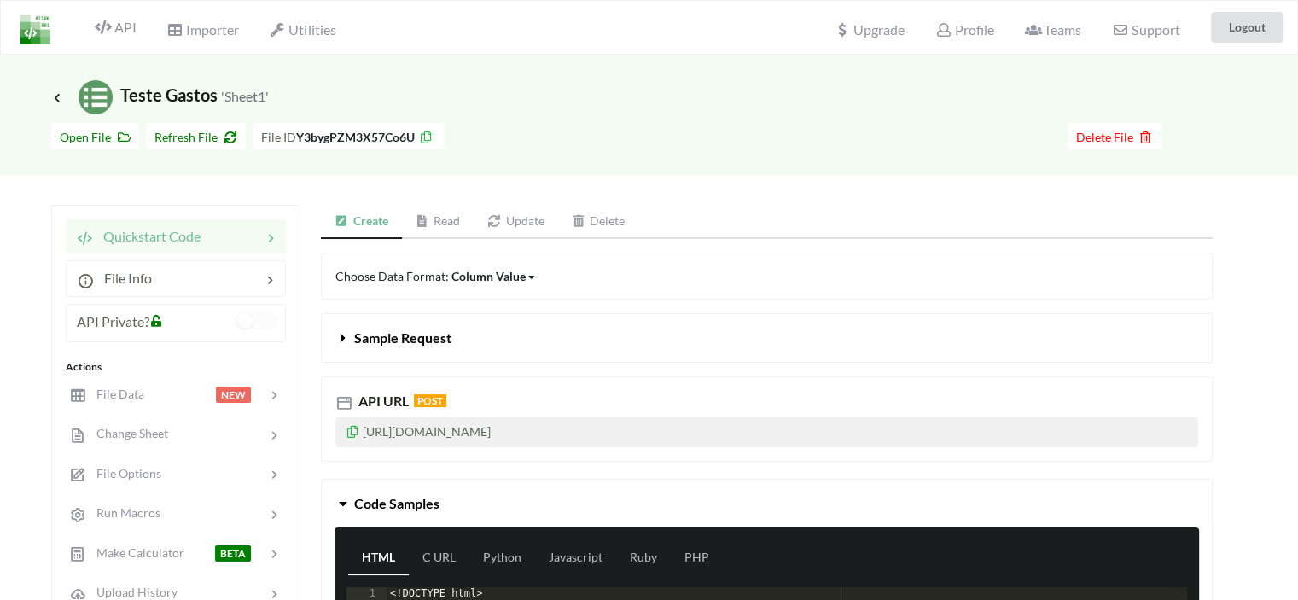
click at [348, 430] on icon at bounding box center [353, 429] width 15 height 12
click at [1085, 135] on span "Delete File" at bounding box center [1114, 137] width 77 height 15
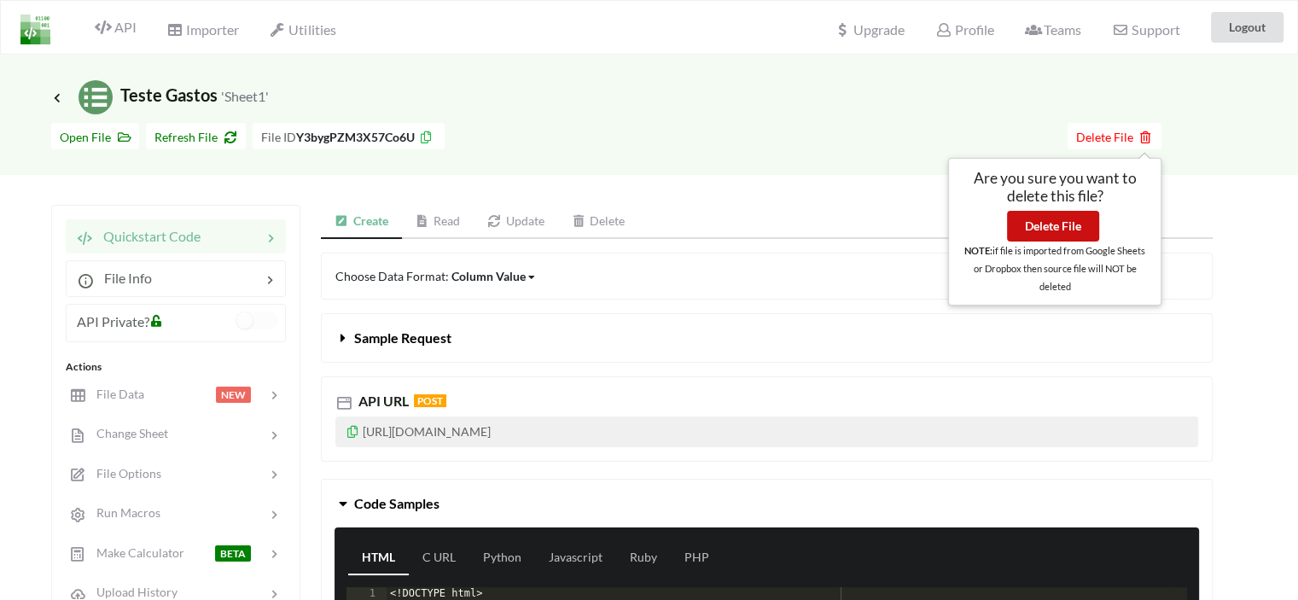
click at [1058, 225] on button "Delete File" at bounding box center [1053, 226] width 92 height 31
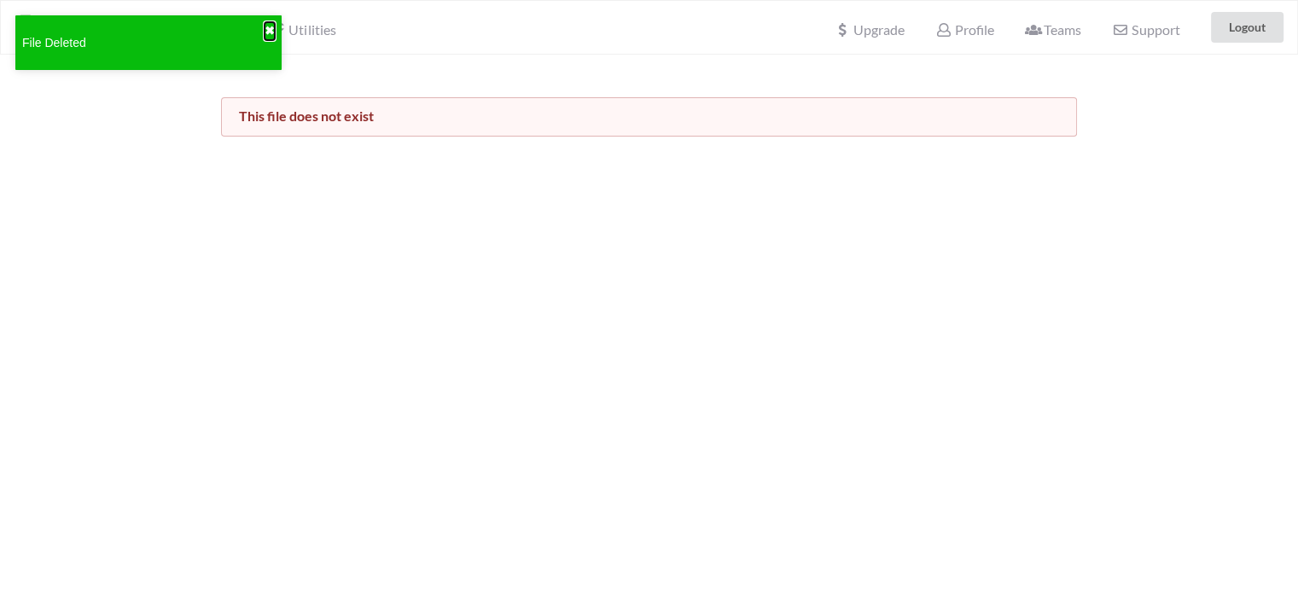
click at [266, 26] on button "✖" at bounding box center [270, 31] width 10 height 18
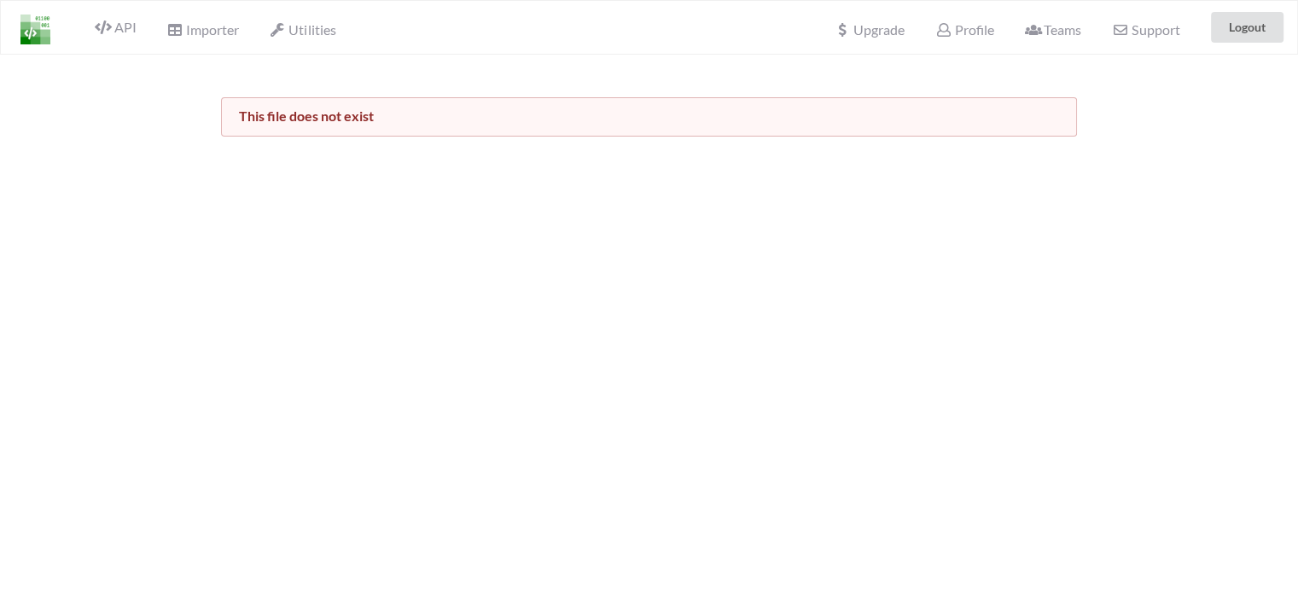
click at [32, 33] on img at bounding box center [35, 30] width 30 height 30
click at [110, 26] on icon at bounding box center [103, 27] width 16 height 14
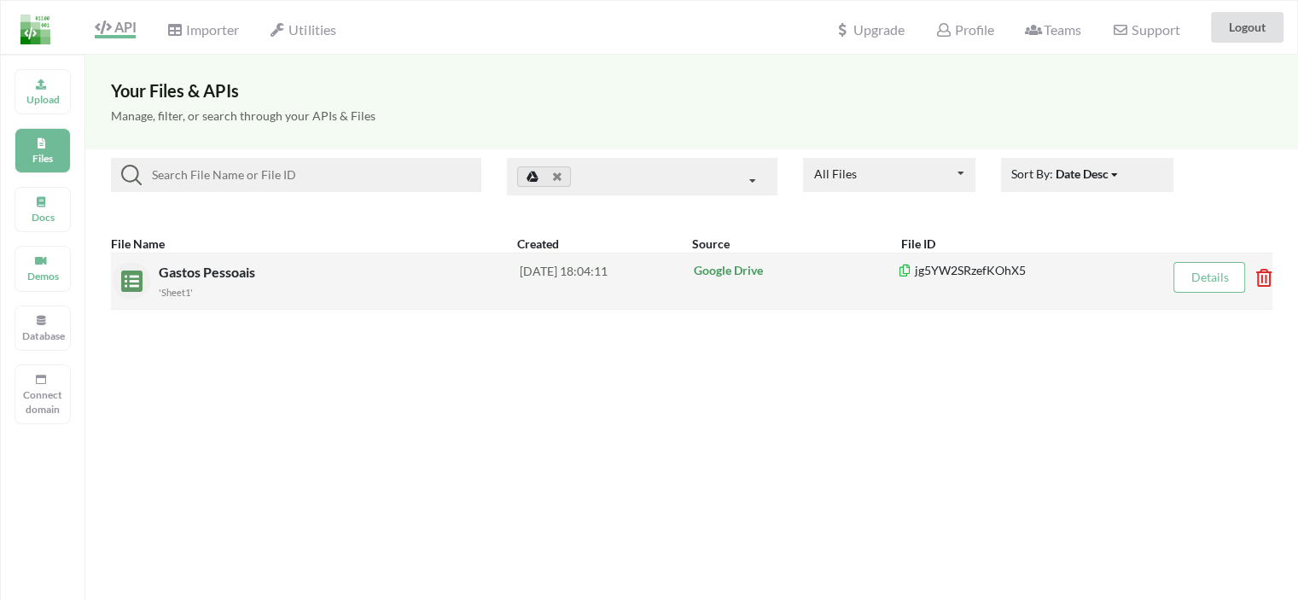
click at [1261, 276] on icon at bounding box center [1258, 272] width 5 height 7
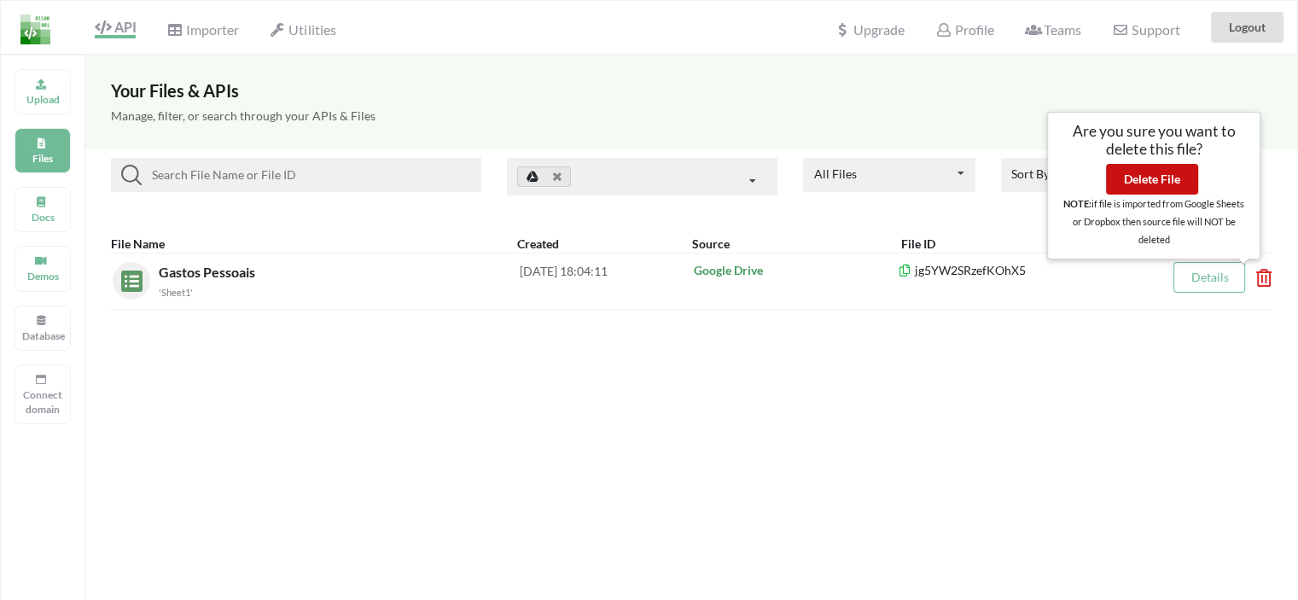
click at [1161, 180] on button "Delete File" at bounding box center [1152, 179] width 92 height 31
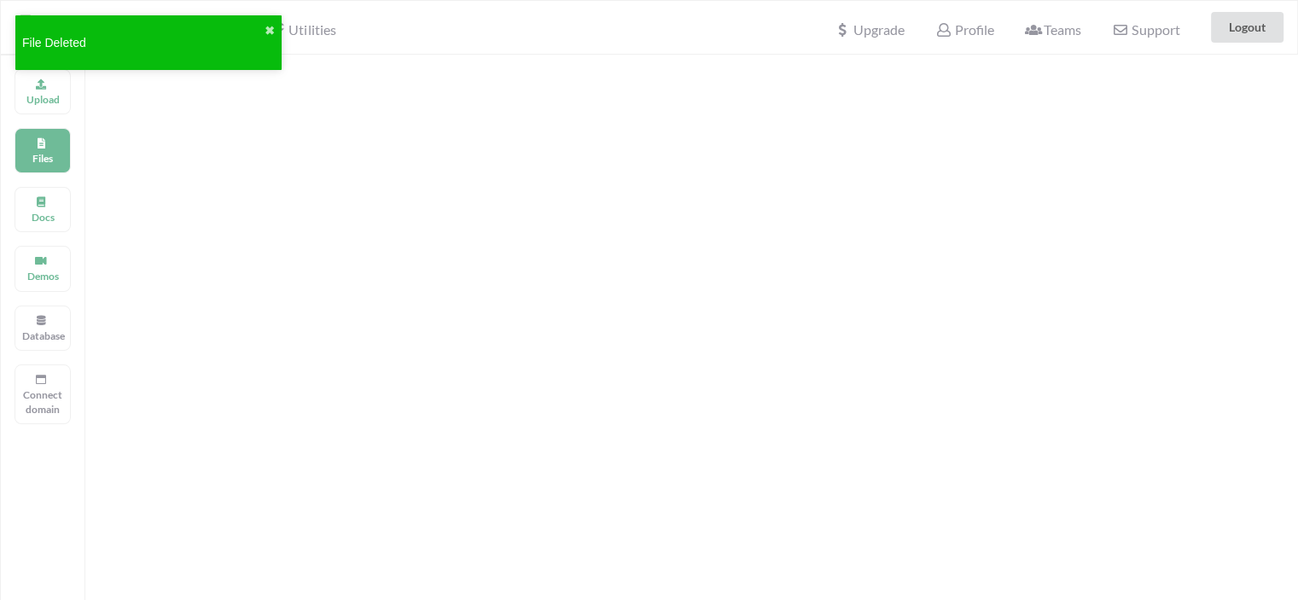
click at [271, 260] on div at bounding box center [691, 204] width 1213 height 299
click at [269, 27] on button "✖" at bounding box center [270, 31] width 10 height 18
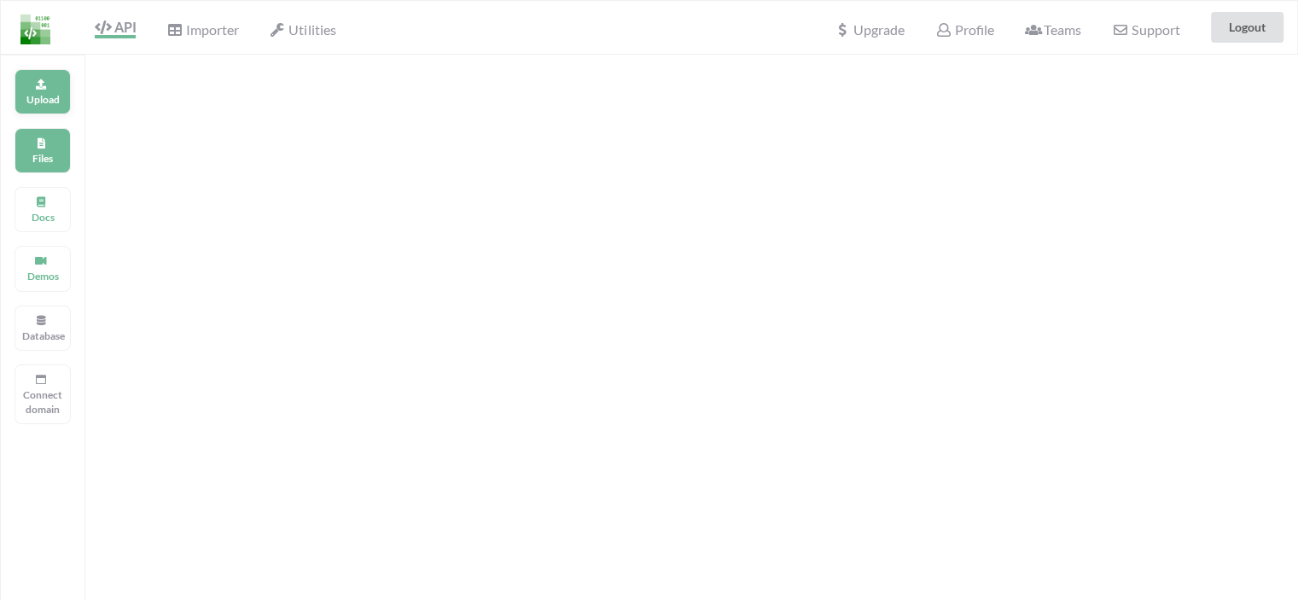
click at [30, 79] on div "Upload" at bounding box center [43, 91] width 56 height 45
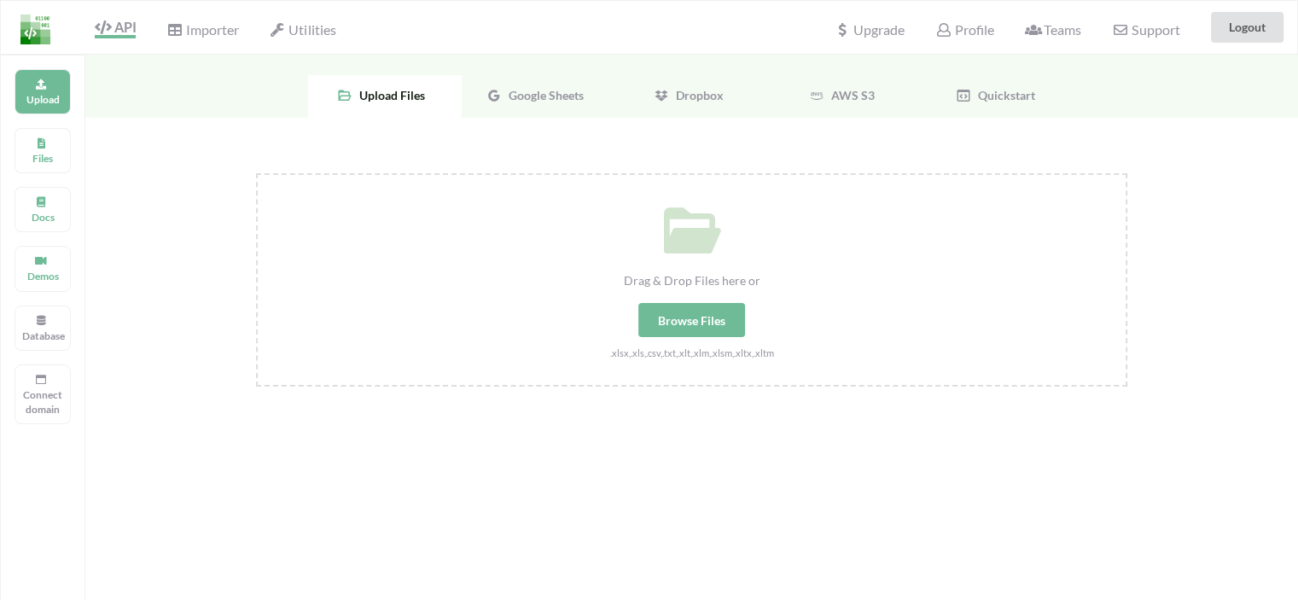
click at [553, 88] on span "Google Sheets" at bounding box center [543, 95] width 82 height 15
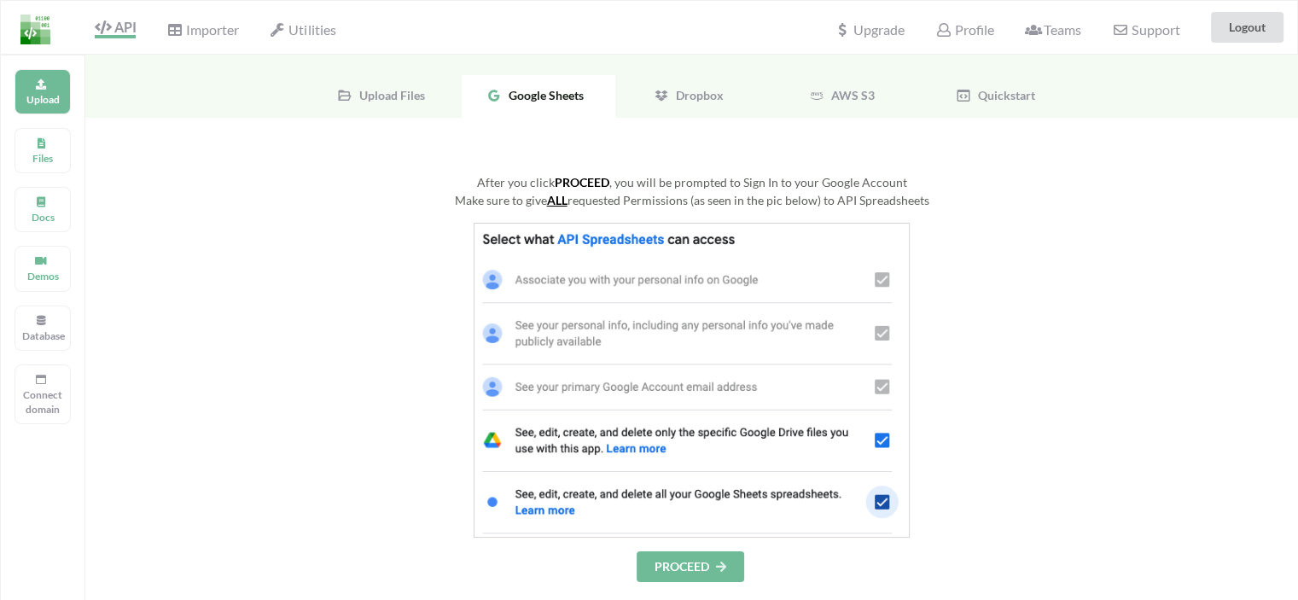
click at [708, 566] on button "PROCEED" at bounding box center [691, 566] width 108 height 31
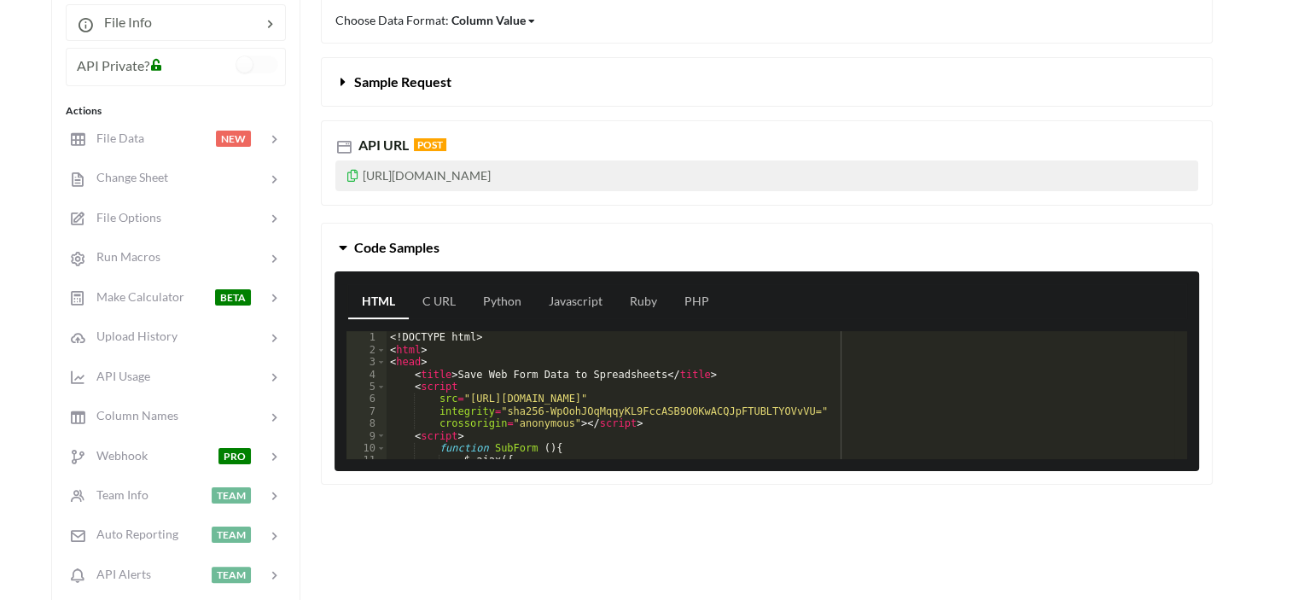
scroll to position [85, 0]
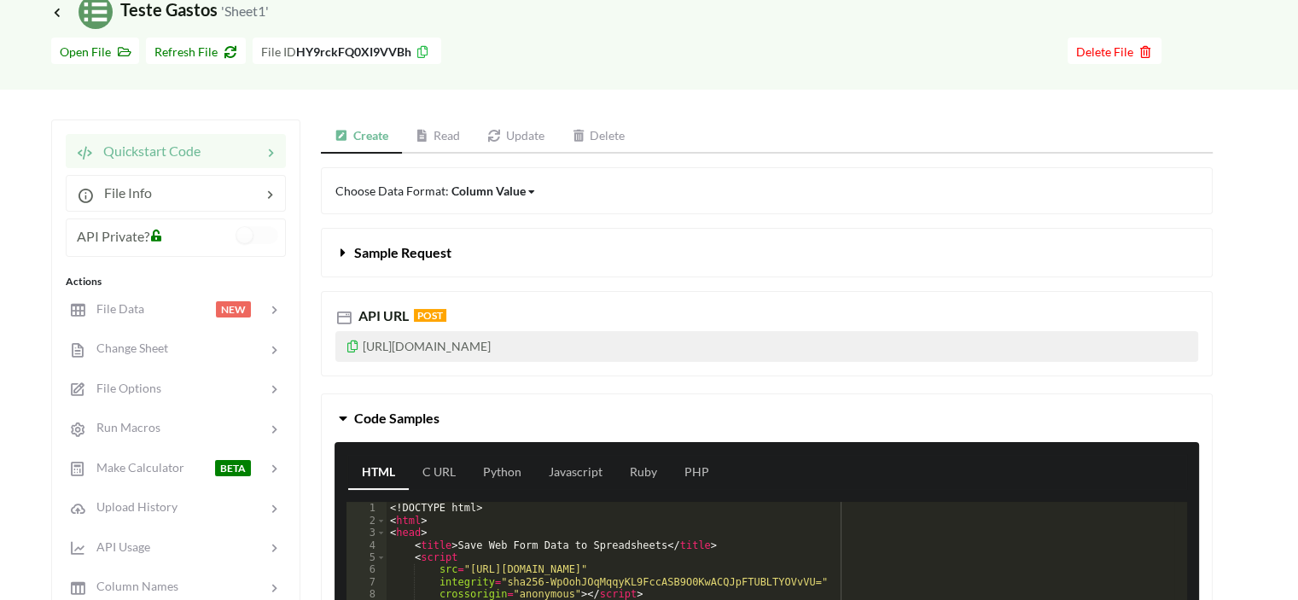
click at [439, 132] on link "Read" at bounding box center [438, 137] width 73 height 34
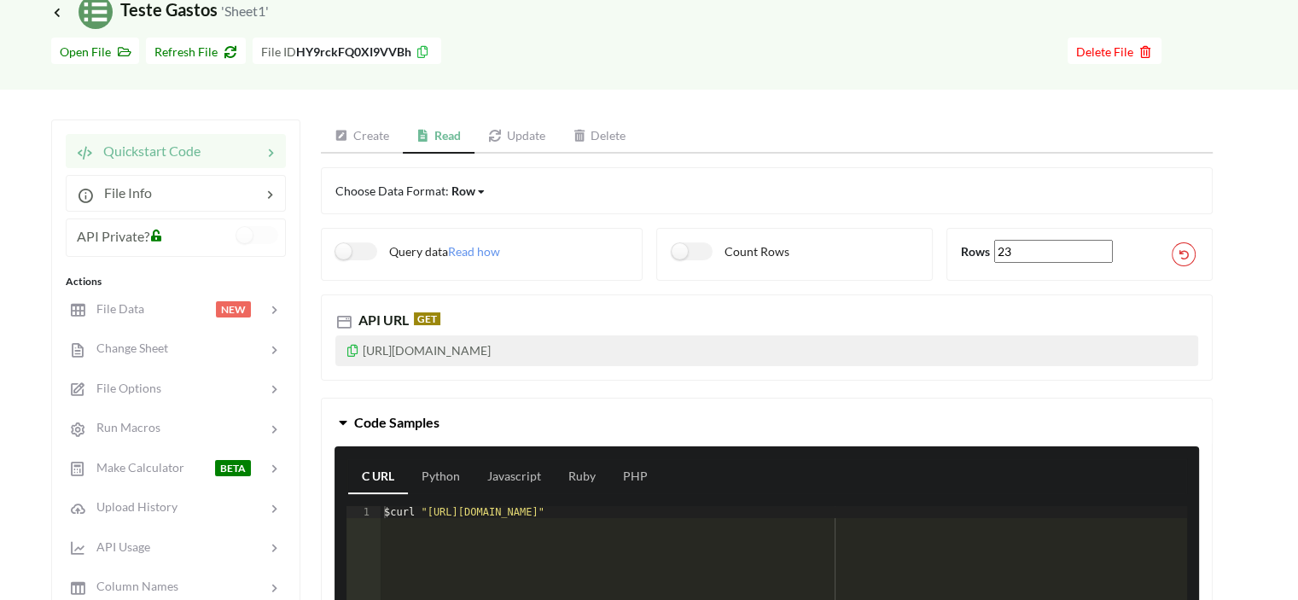
click at [364, 135] on link "Create" at bounding box center [362, 137] width 82 height 34
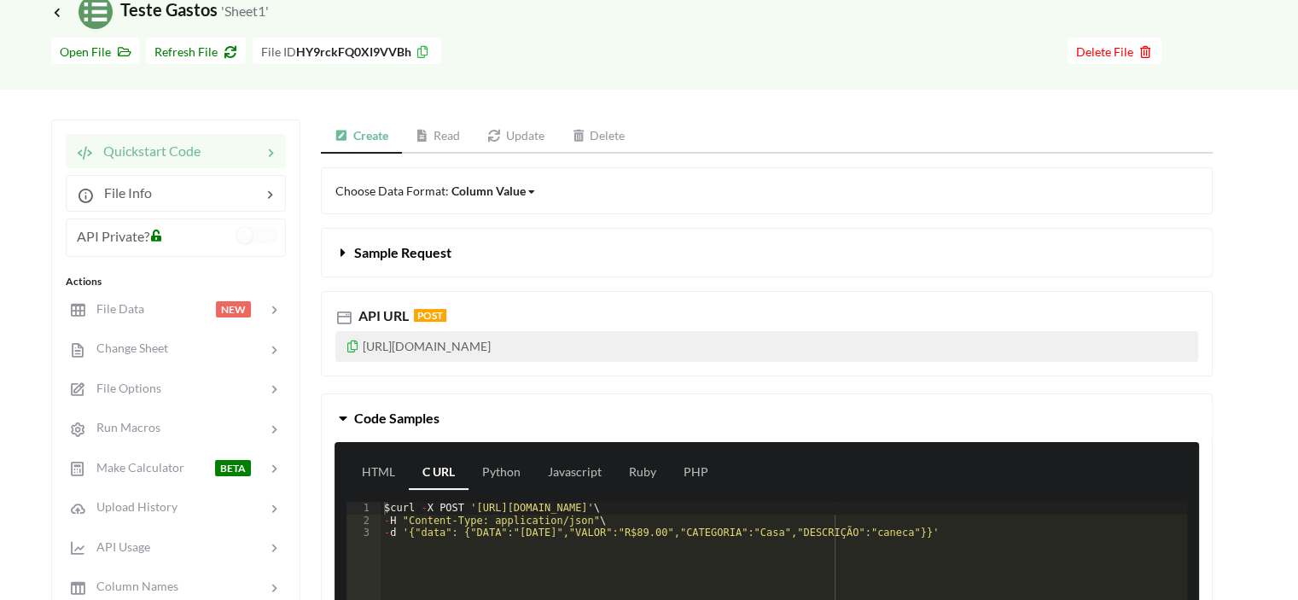
click at [458, 136] on link "Read" at bounding box center [438, 137] width 73 height 34
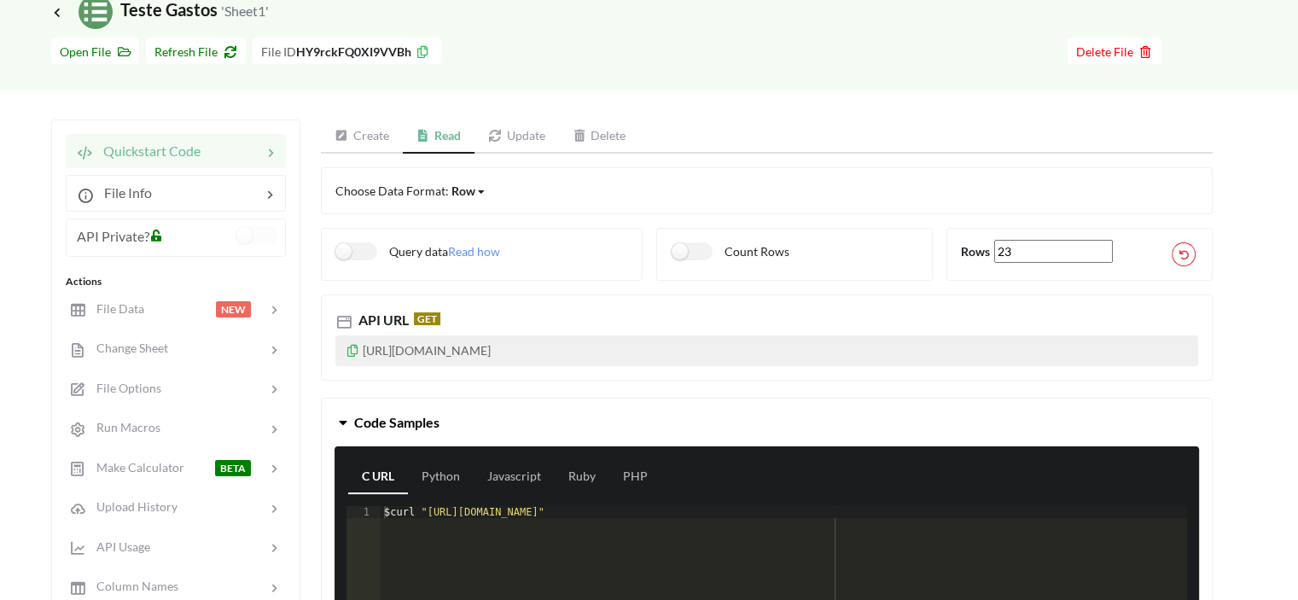
click at [374, 125] on link "Create" at bounding box center [362, 137] width 82 height 34
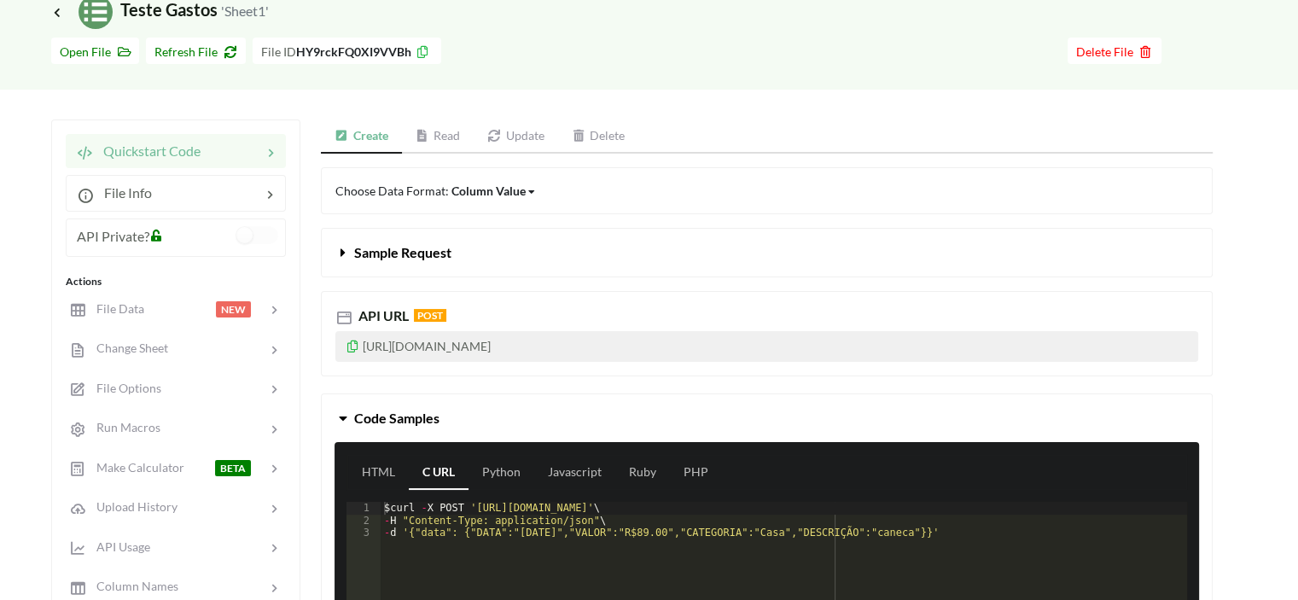
click at [440, 136] on link "Read" at bounding box center [438, 137] width 73 height 34
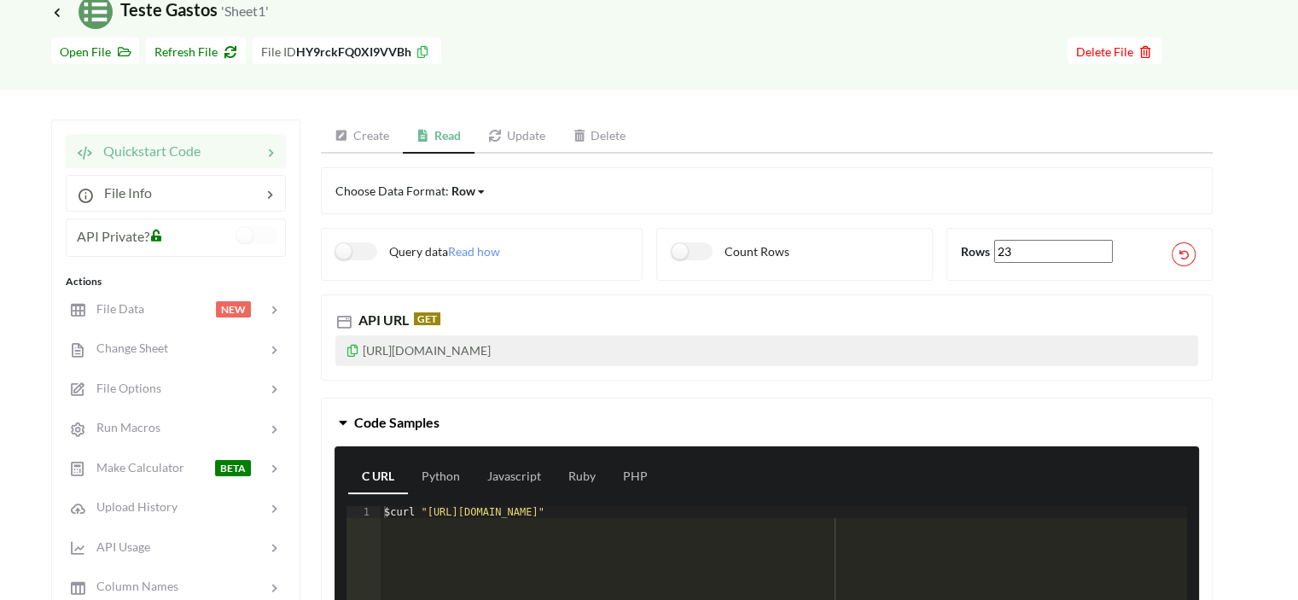
click at [372, 135] on link "Create" at bounding box center [362, 137] width 82 height 34
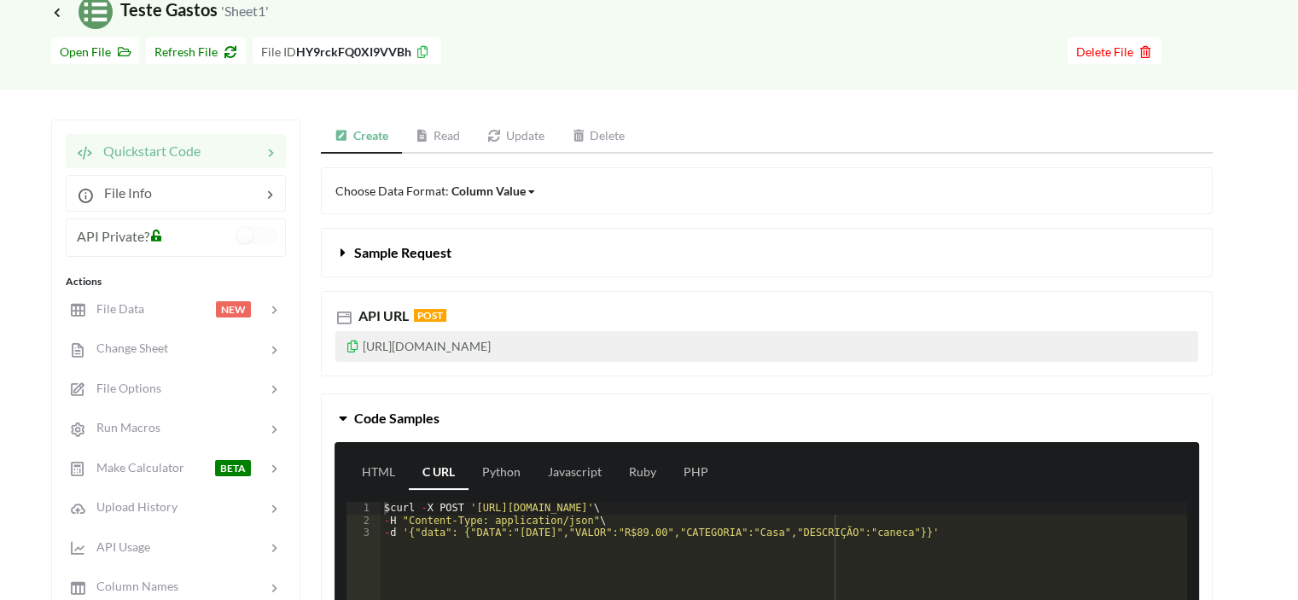
click at [451, 149] on link "Read" at bounding box center [438, 137] width 73 height 34
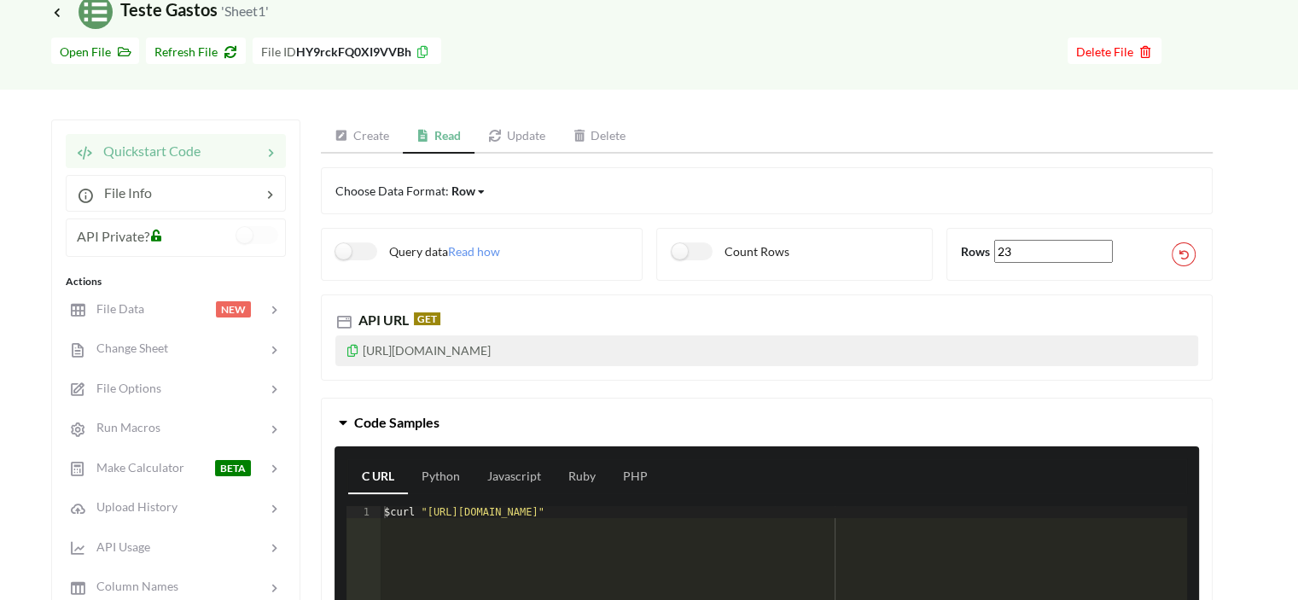
click at [382, 136] on link "Create" at bounding box center [362, 137] width 82 height 34
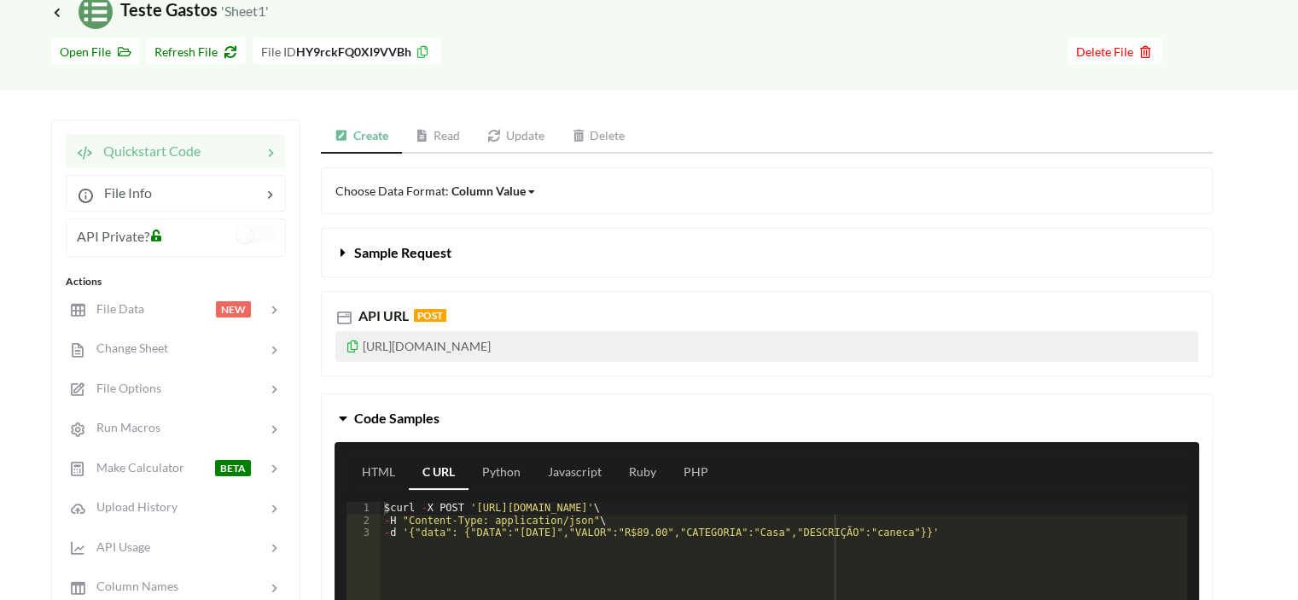
click at [353, 344] on icon at bounding box center [353, 344] width 15 height 12
click at [434, 129] on link "Read" at bounding box center [438, 137] width 73 height 34
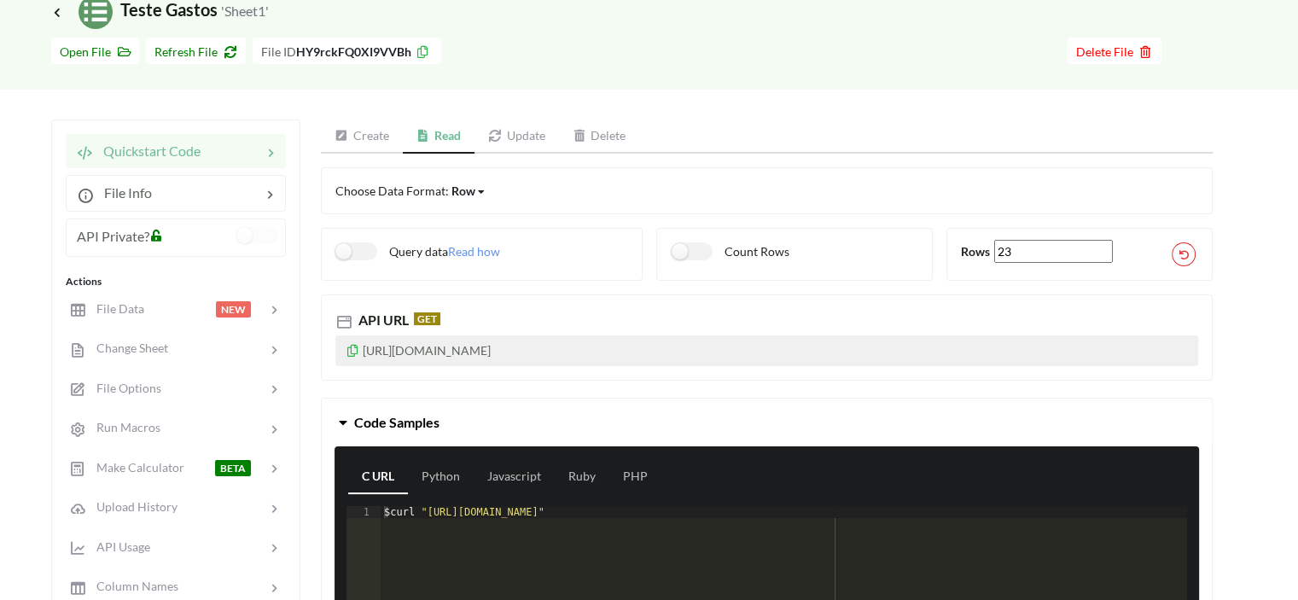
click at [362, 135] on link "Create" at bounding box center [362, 137] width 82 height 34
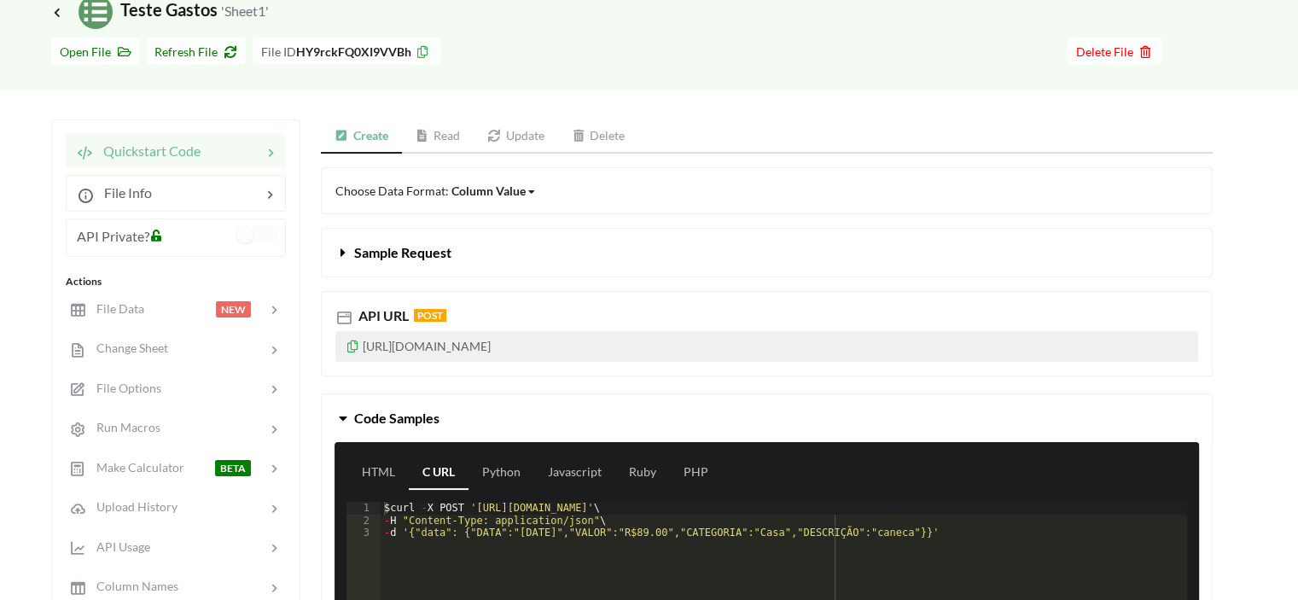
click at [451, 135] on link "Read" at bounding box center [438, 137] width 73 height 34
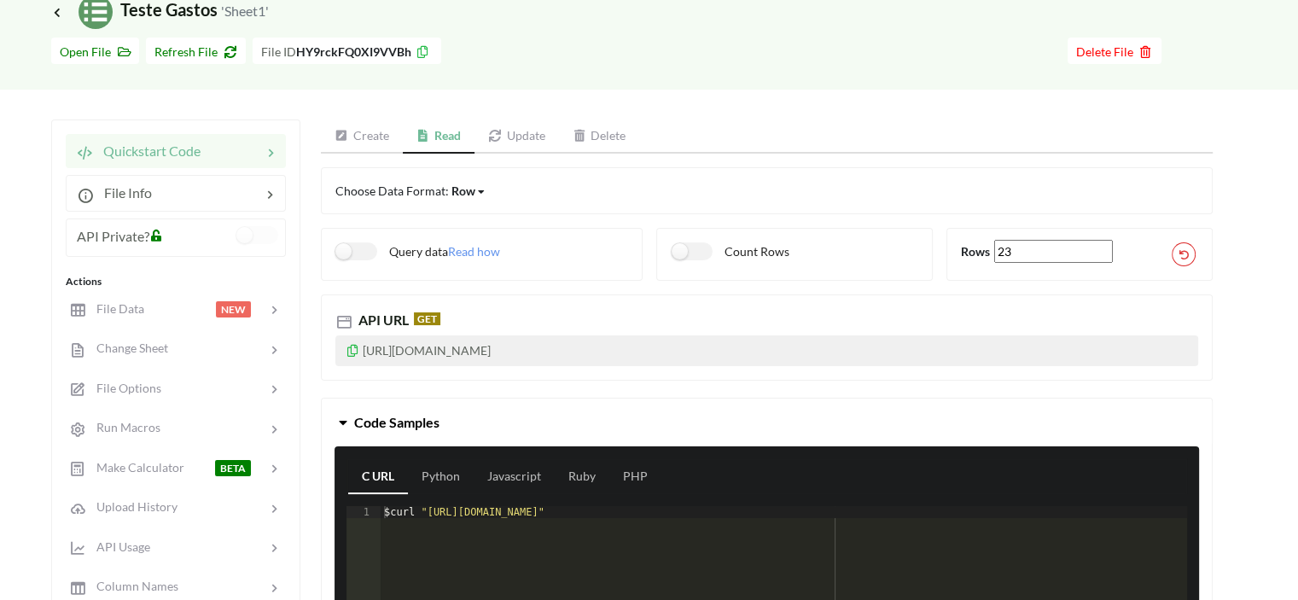
click at [361, 141] on link "Create" at bounding box center [362, 137] width 82 height 34
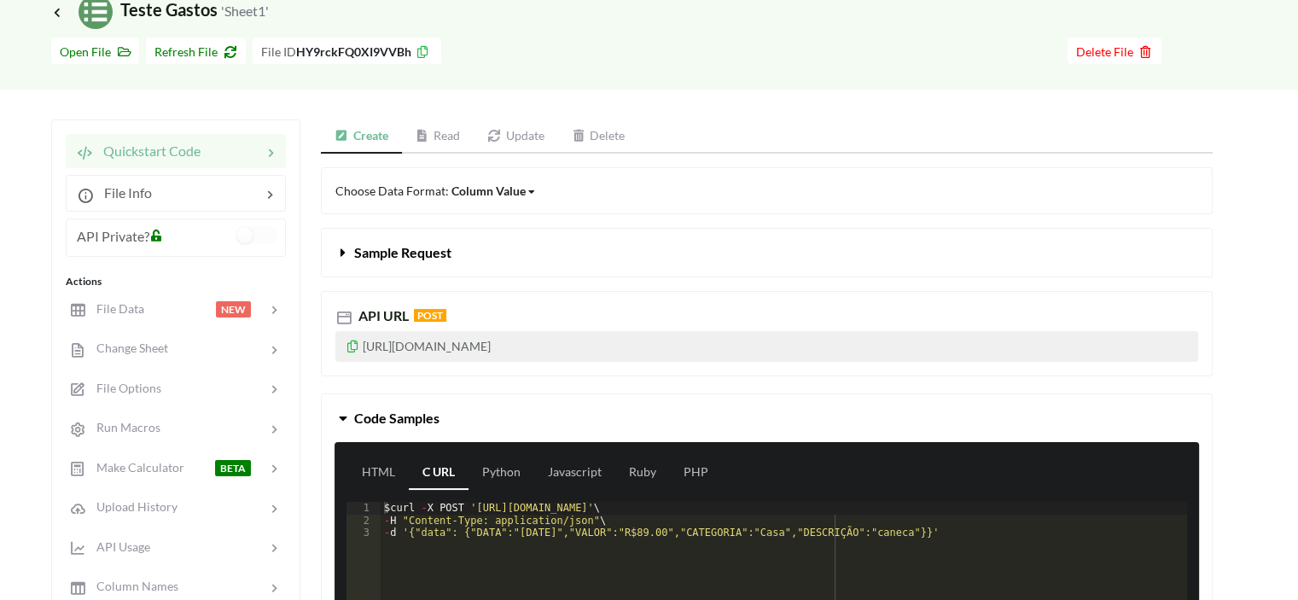
click at [352, 347] on icon at bounding box center [353, 344] width 15 height 12
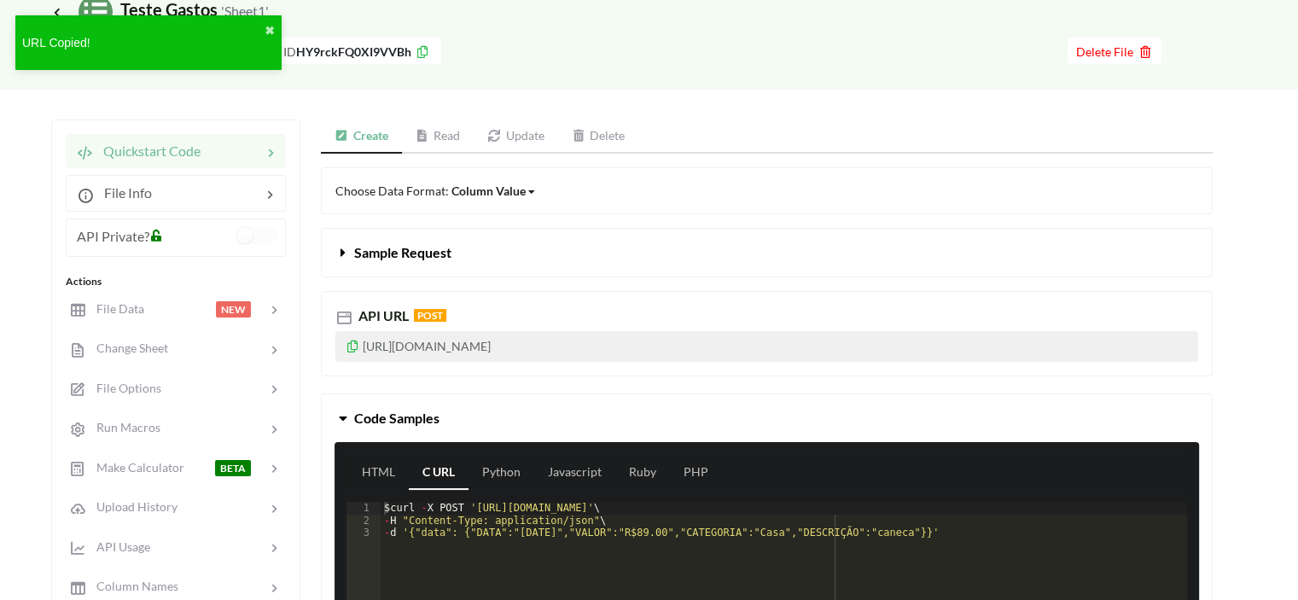
click at [427, 314] on span "POST" at bounding box center [430, 315] width 32 height 13
click at [437, 134] on link "Read" at bounding box center [438, 137] width 73 height 34
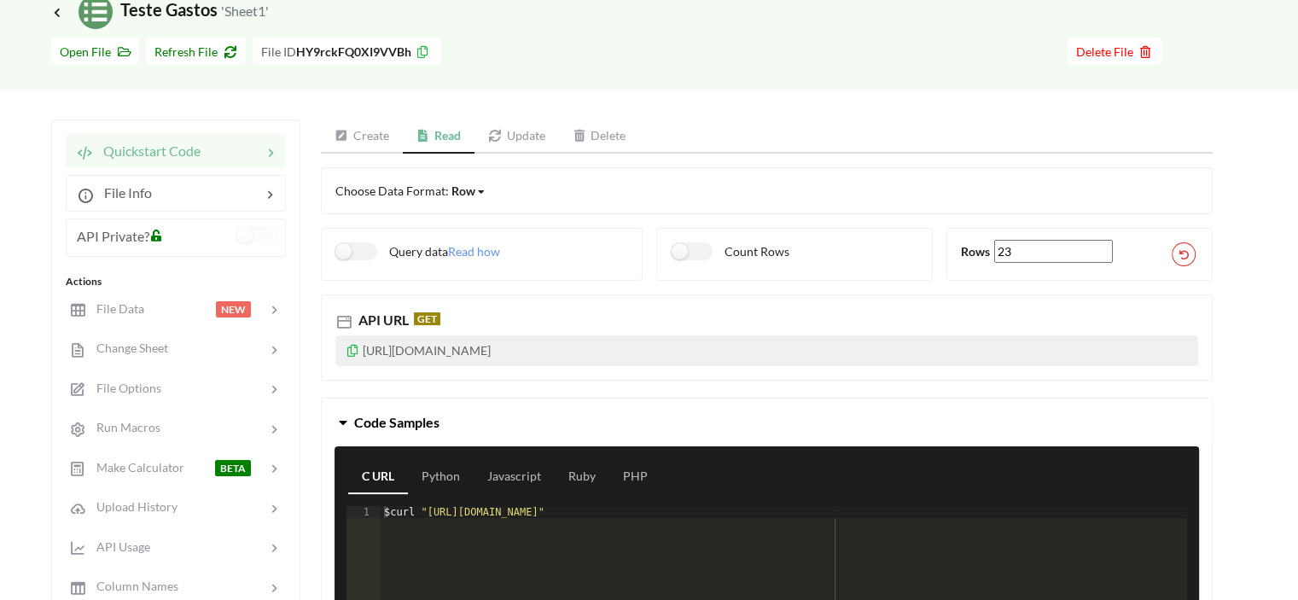
click at [349, 350] on icon at bounding box center [353, 348] width 15 height 12
click at [372, 136] on link "Create" at bounding box center [362, 137] width 82 height 34
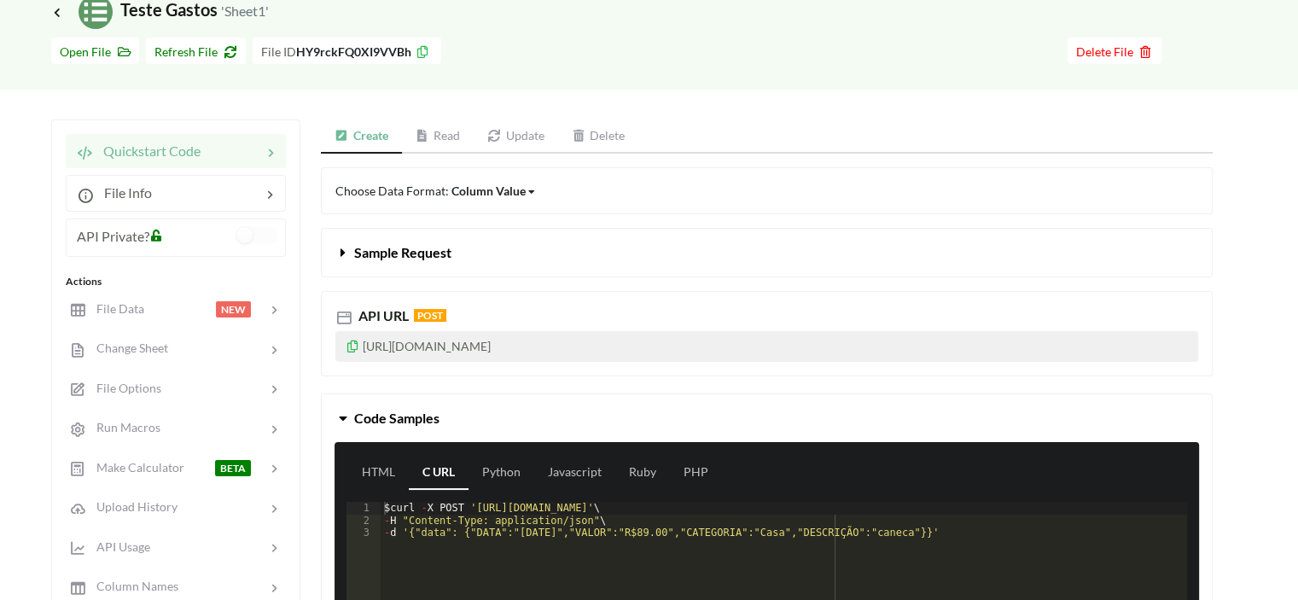
click at [438, 138] on link "Read" at bounding box center [438, 137] width 73 height 34
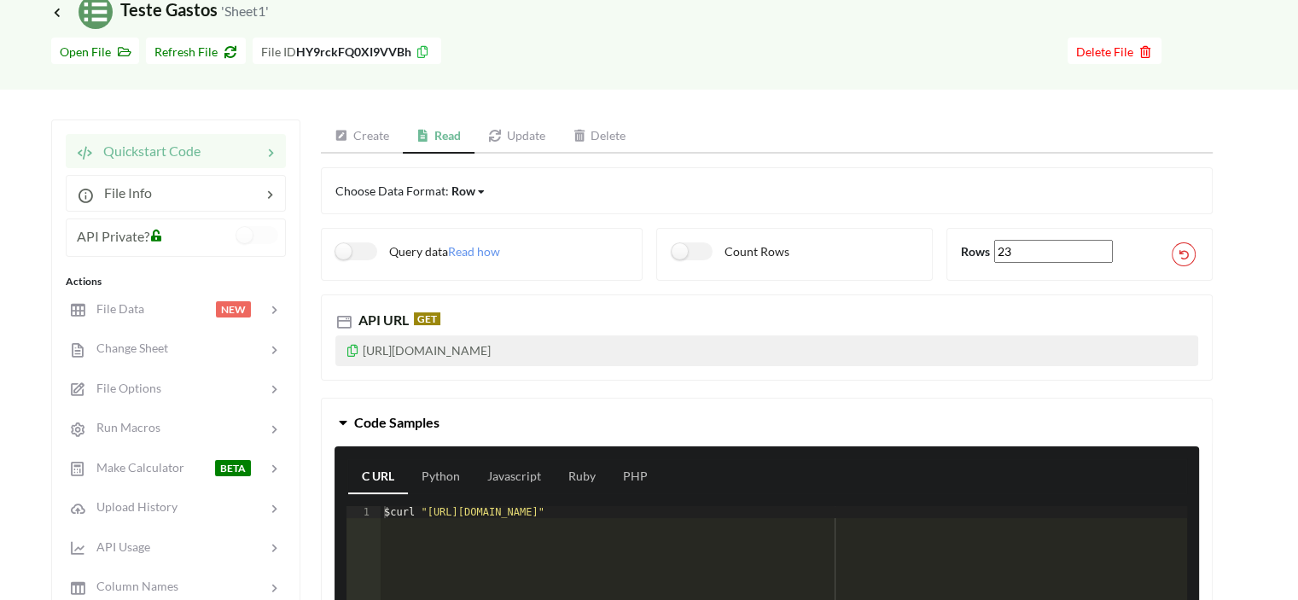
click at [366, 133] on link "Create" at bounding box center [362, 137] width 82 height 34
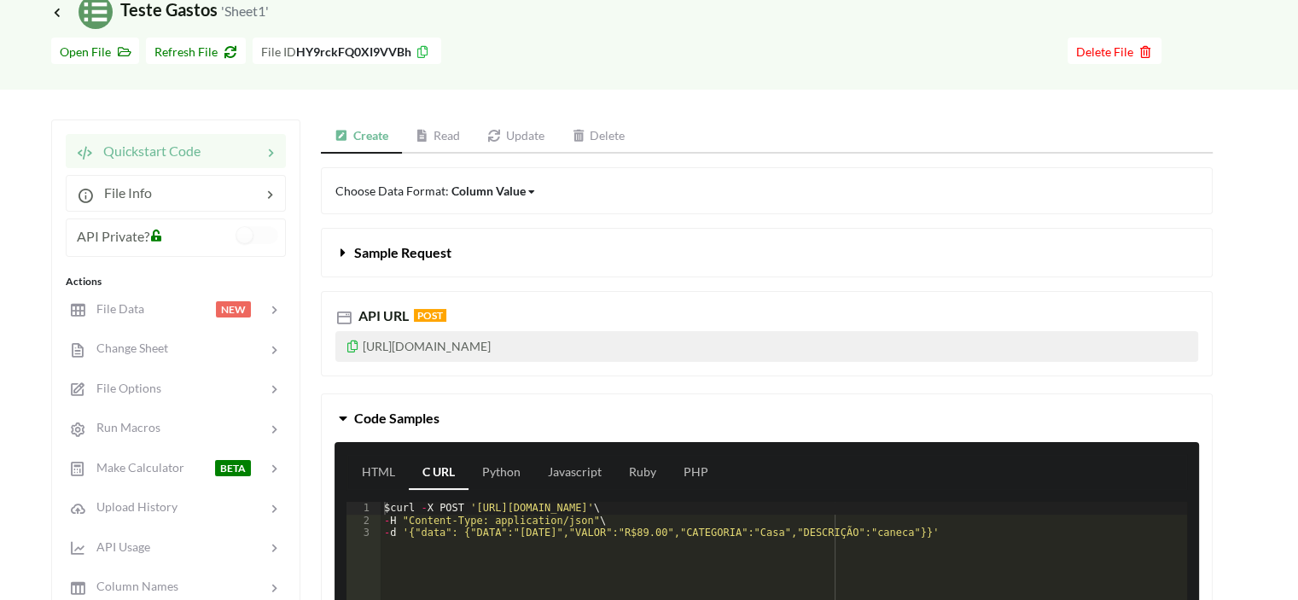
click at [511, 187] on div "Column Value" at bounding box center [489, 191] width 74 height 18
click at [493, 247] on div "Row" at bounding box center [503, 249] width 102 height 31
click at [472, 184] on div "Row" at bounding box center [464, 191] width 24 height 18
click at [481, 224] on span "Column Value" at bounding box center [503, 218] width 75 height 15
click at [512, 138] on link "Update" at bounding box center [516, 137] width 85 height 34
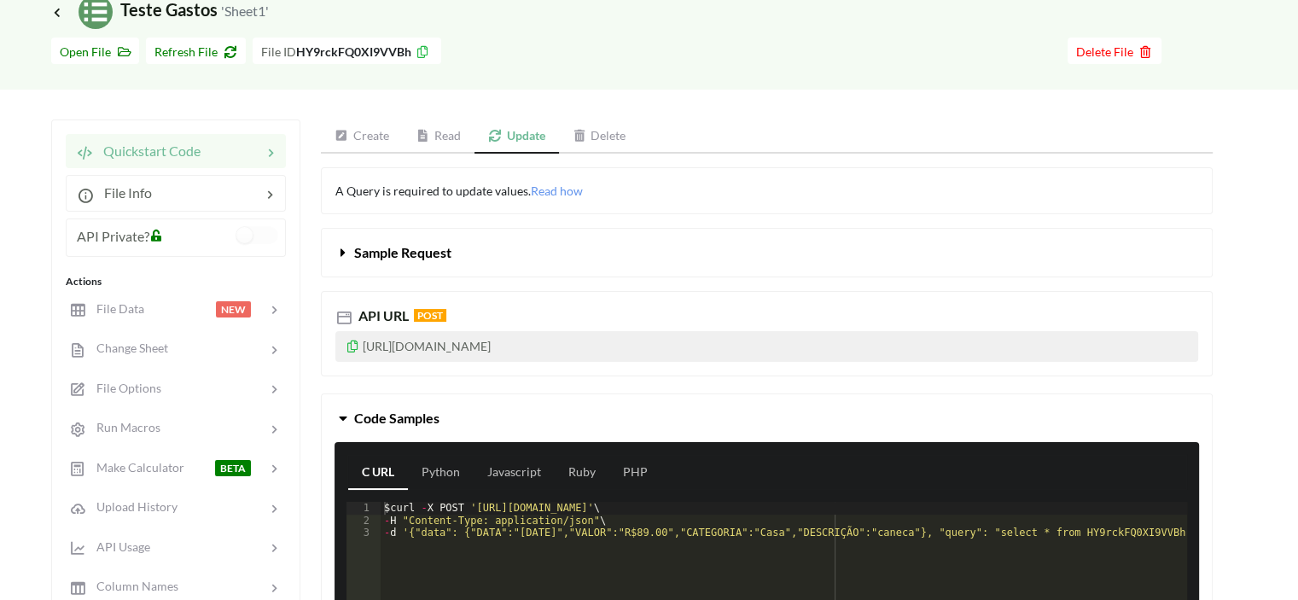
click at [379, 137] on link "Create" at bounding box center [362, 137] width 82 height 34
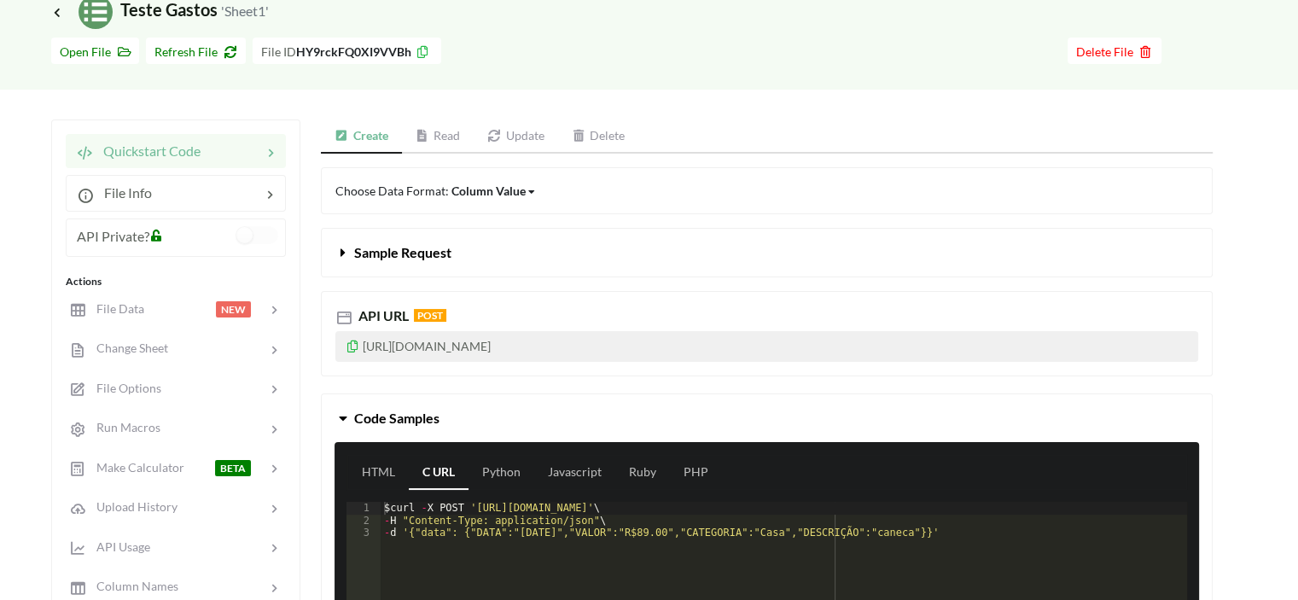
click at [461, 140] on link "Read" at bounding box center [438, 137] width 73 height 34
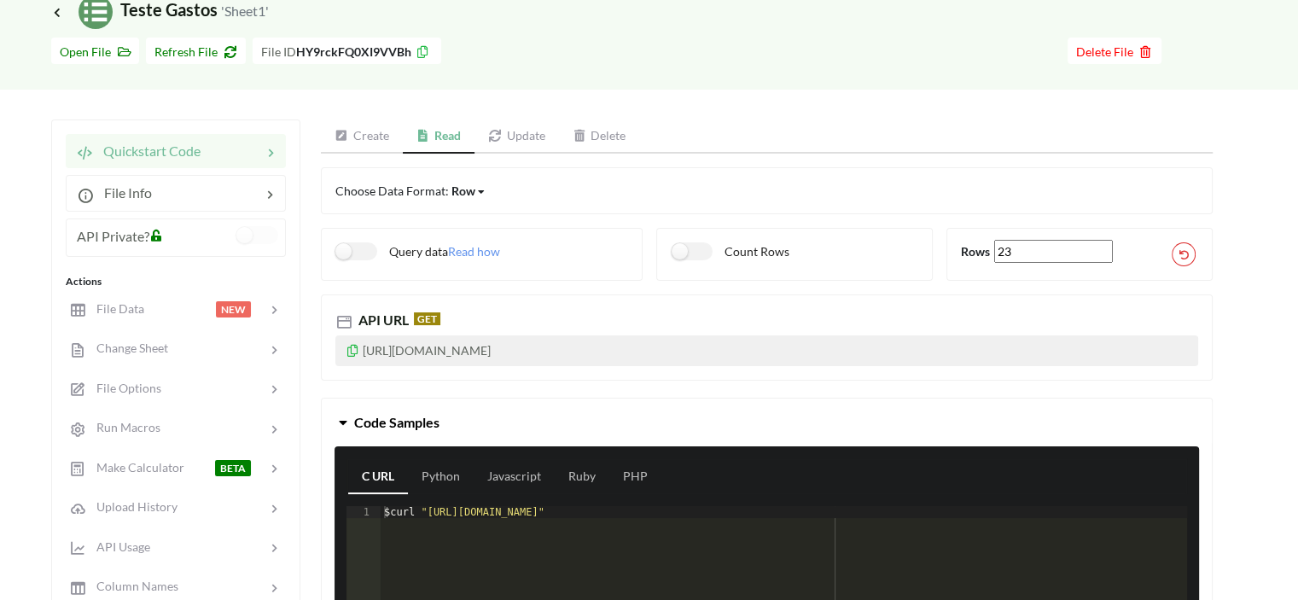
click at [349, 347] on icon at bounding box center [353, 348] width 15 height 12
click at [355, 347] on icon at bounding box center [353, 348] width 15 height 12
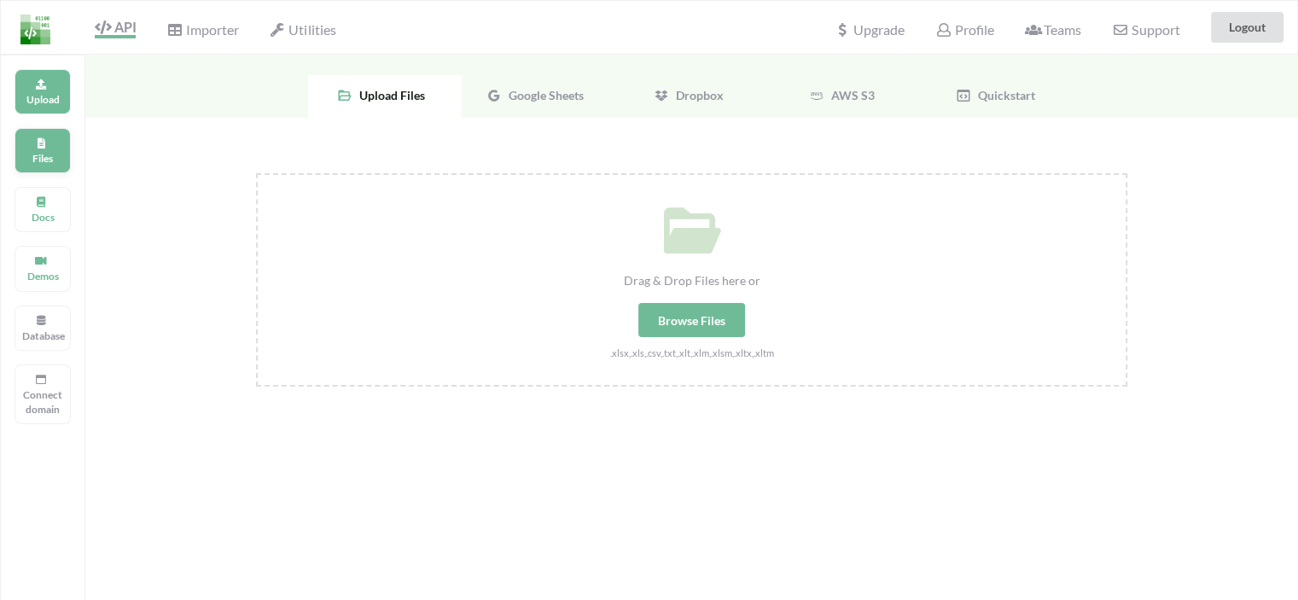
click at [47, 141] on icon at bounding box center [41, 141] width 12 height 10
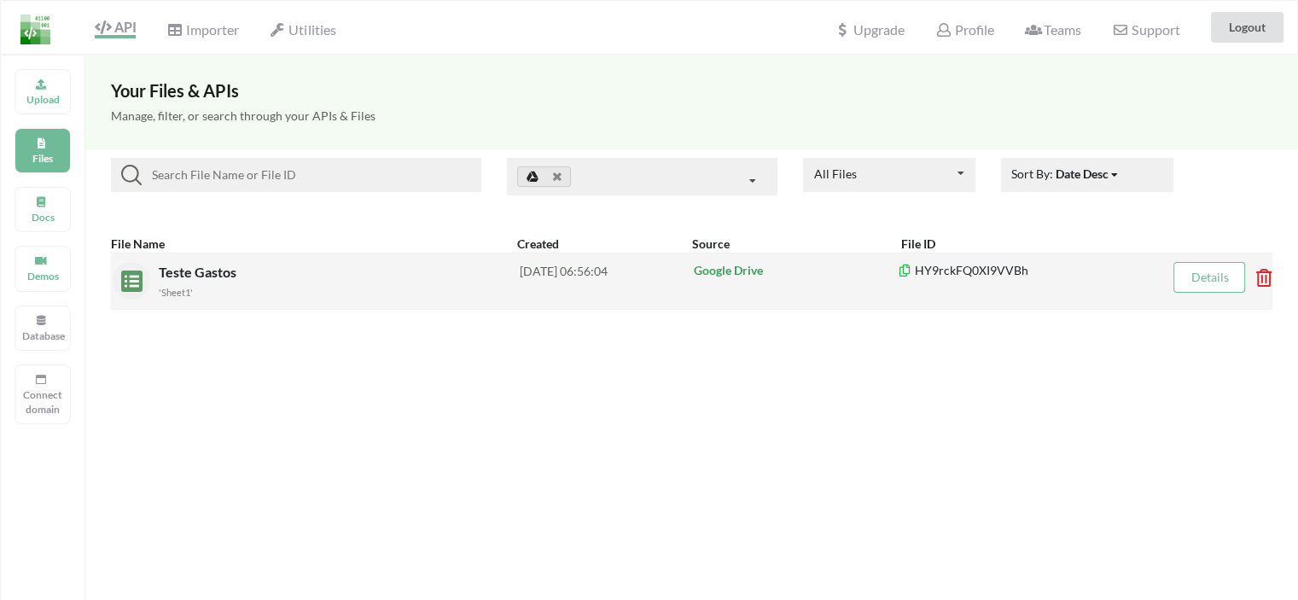
click at [204, 267] on span "Teste Gastos" at bounding box center [199, 272] width 81 height 16
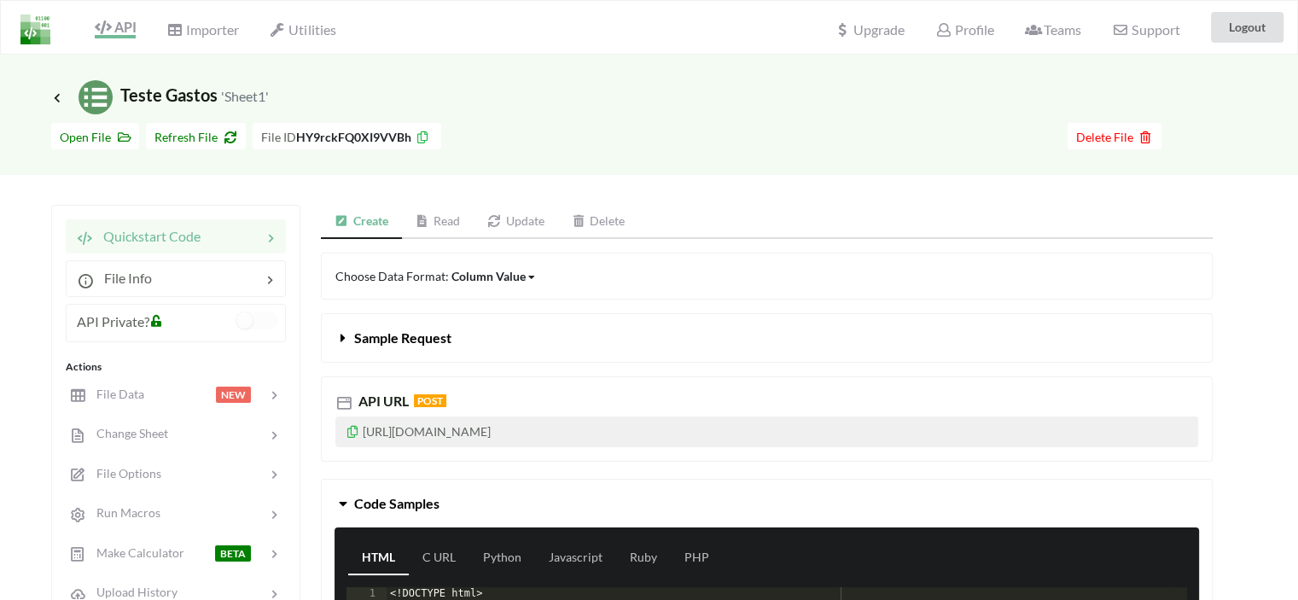
click at [433, 221] on link "Read" at bounding box center [438, 222] width 73 height 34
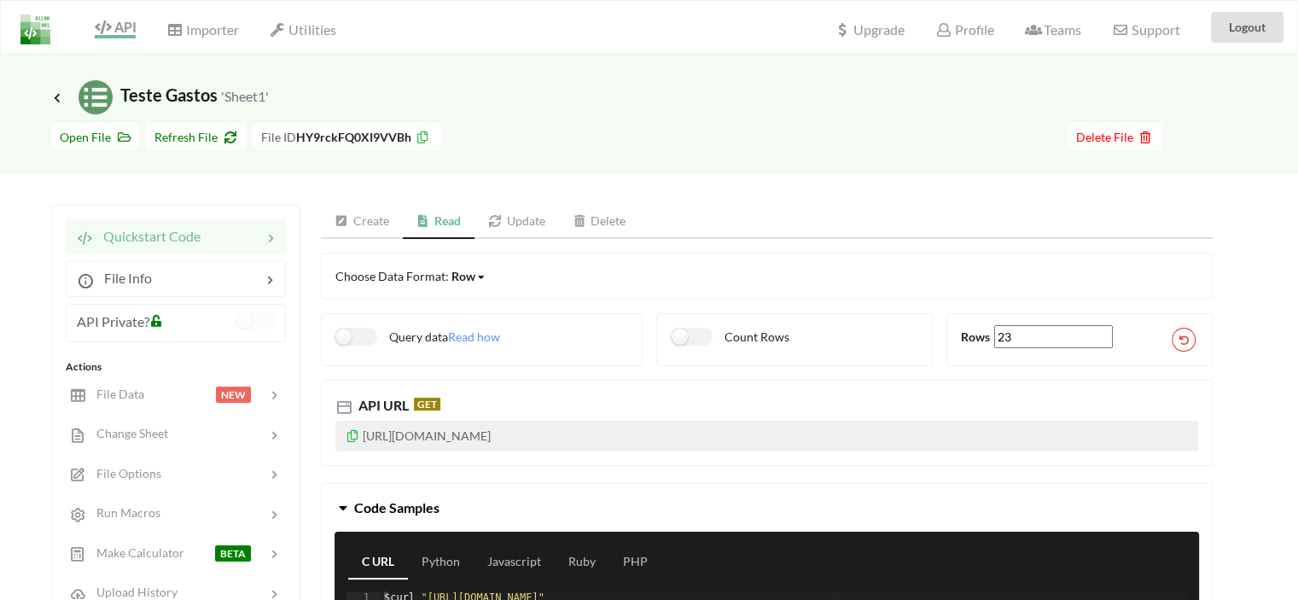
click at [352, 433] on icon at bounding box center [353, 434] width 15 height 12
drag, startPoint x: 568, startPoint y: 432, endPoint x: 669, endPoint y: 433, distance: 101.6
click at [669, 433] on p "[URL][DOMAIN_NAME]" at bounding box center [766, 436] width 863 height 31
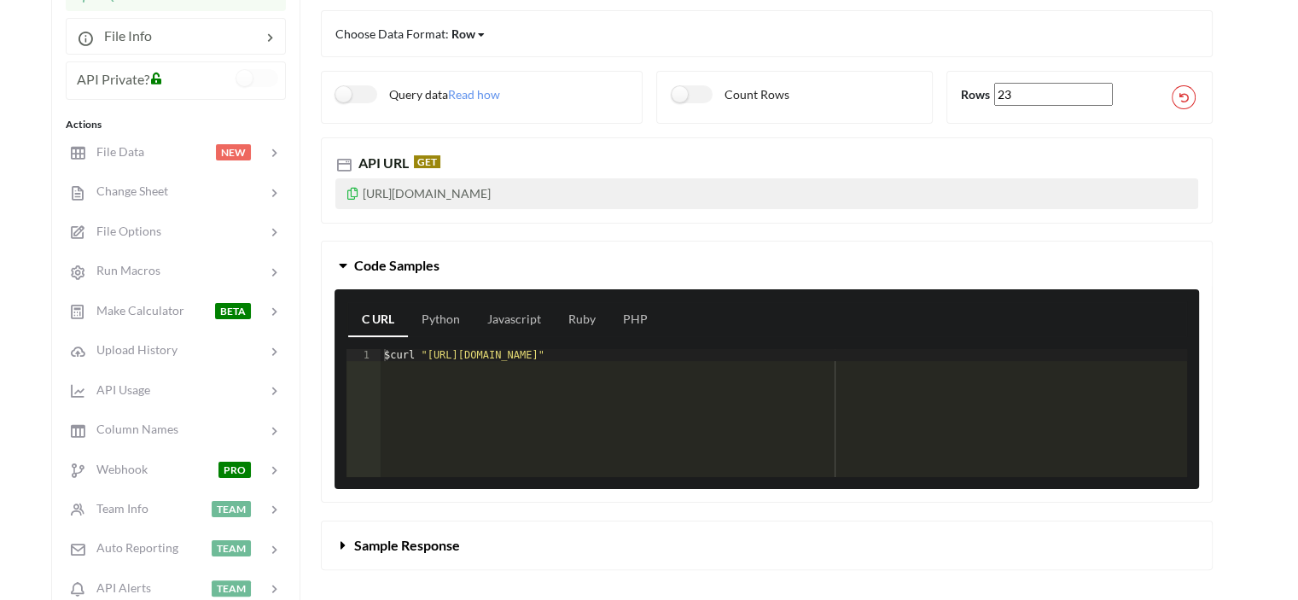
scroll to position [157, 0]
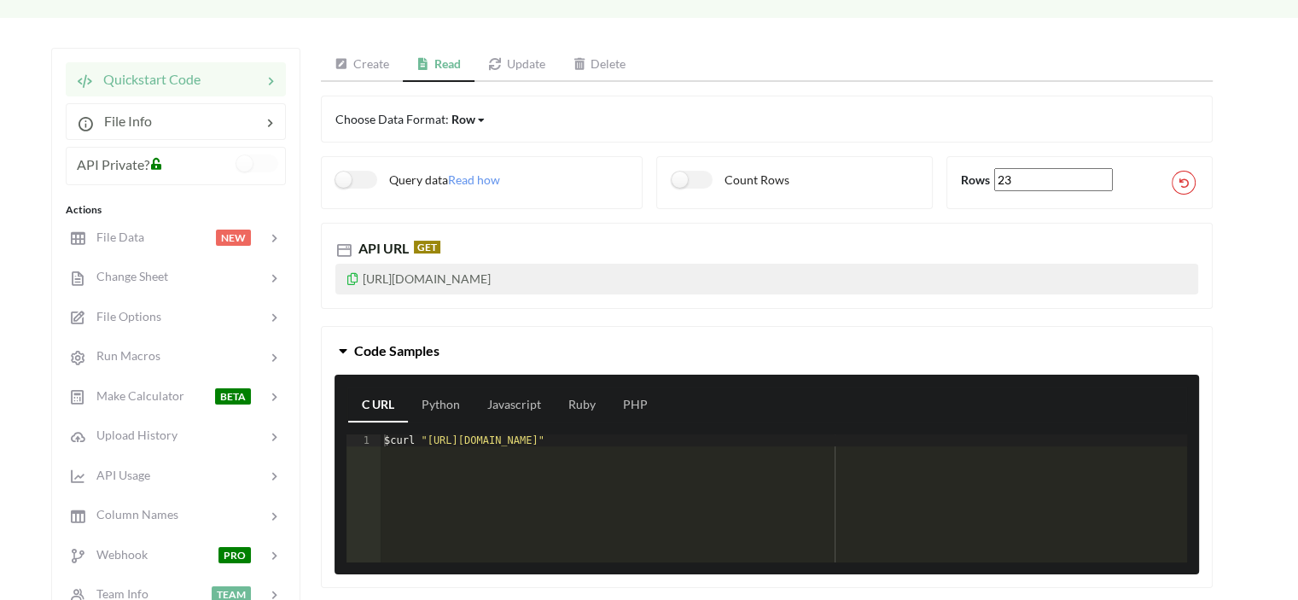
click at [364, 63] on link "Create" at bounding box center [362, 65] width 82 height 34
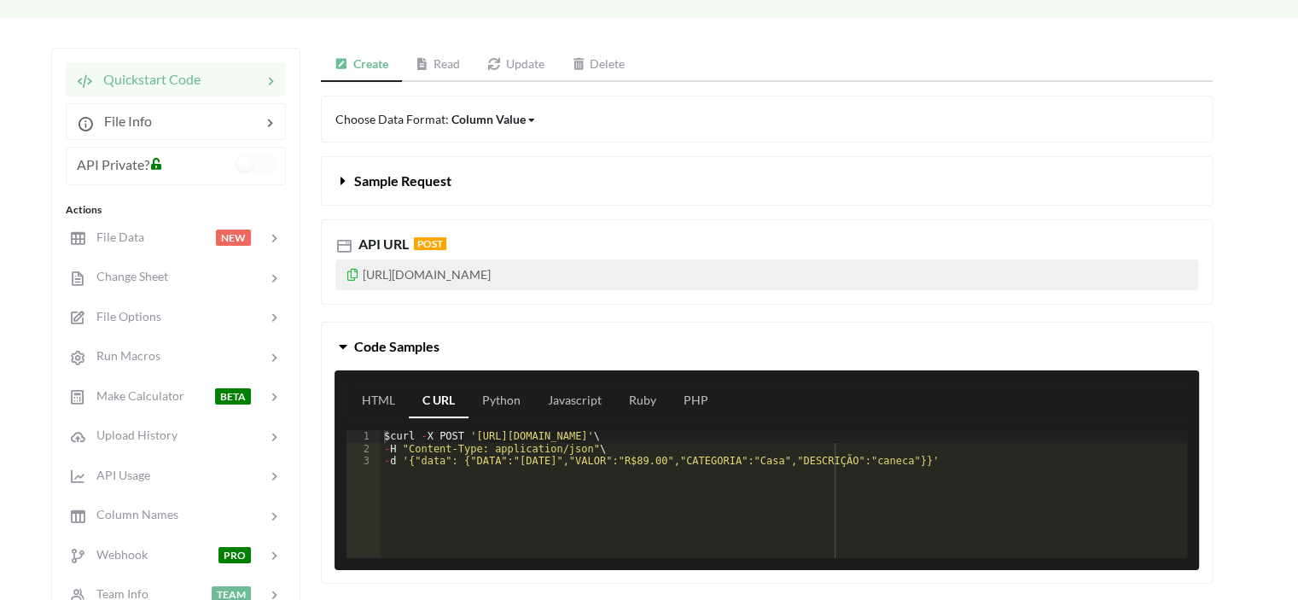
click at [442, 64] on link "Read" at bounding box center [438, 65] width 73 height 34
